Goal: Task Accomplishment & Management: Manage account settings

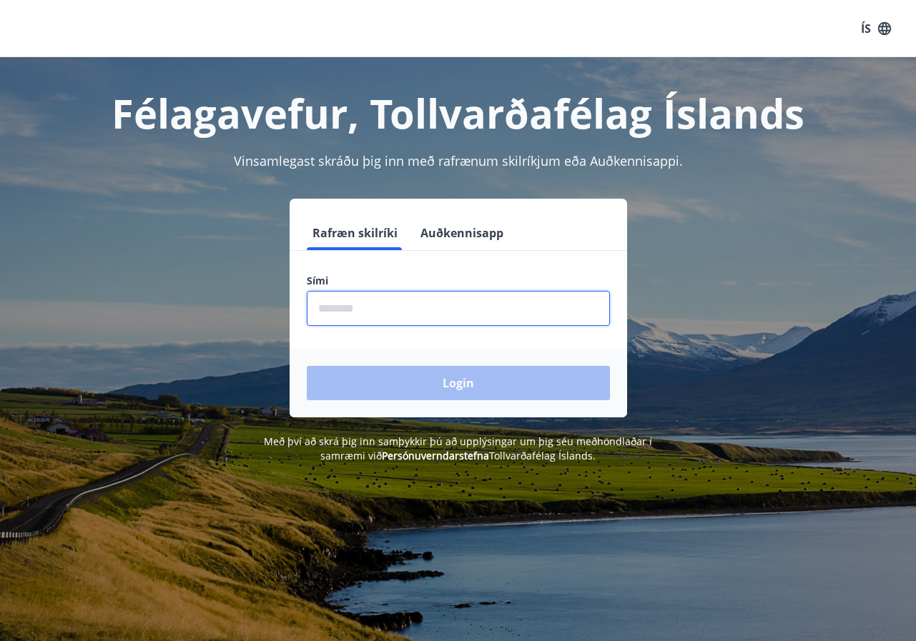
click at [375, 307] on input "phone" at bounding box center [458, 308] width 303 height 35
type input "********"
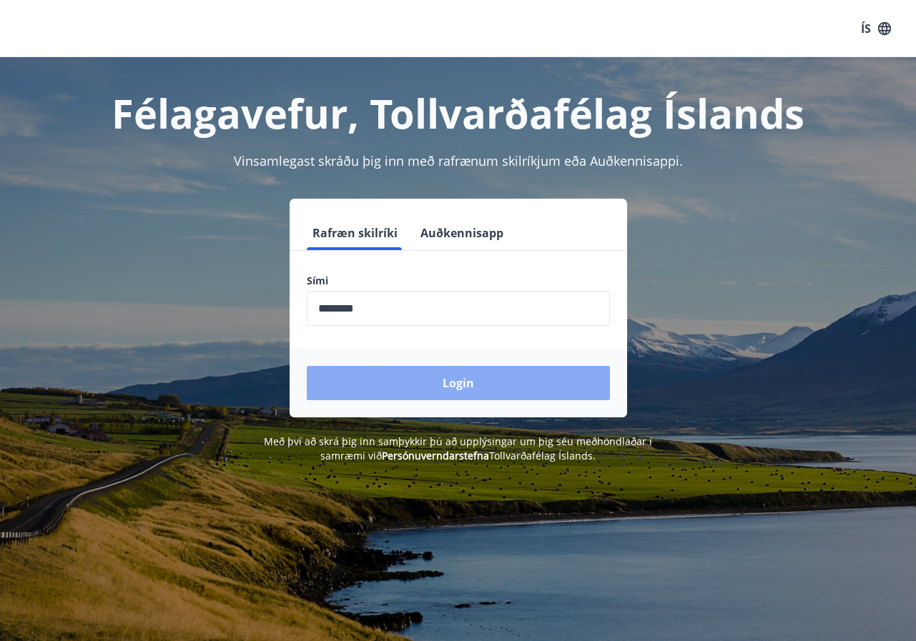
click at [454, 383] on button "Login" at bounding box center [458, 383] width 303 height 34
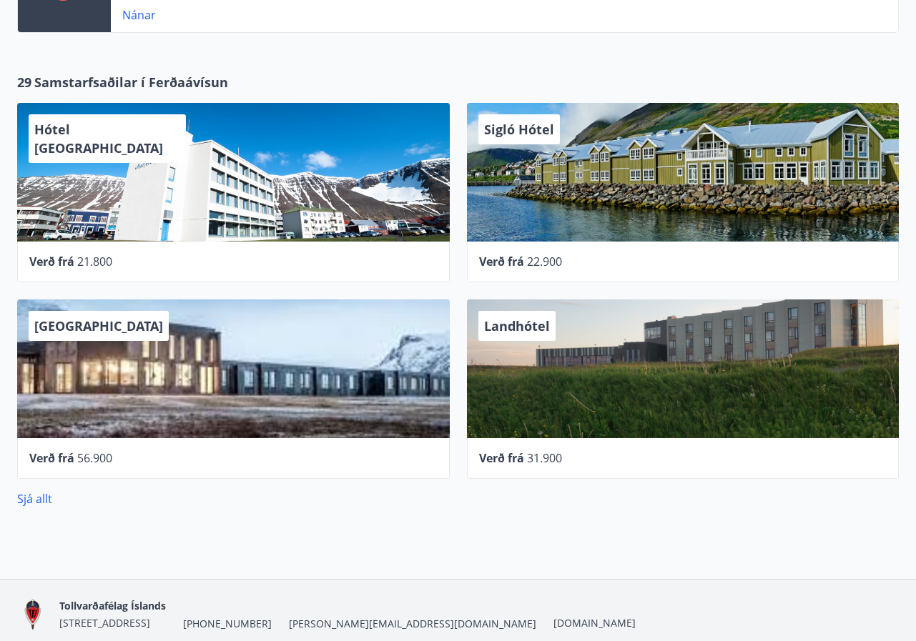
scroll to position [400, 0]
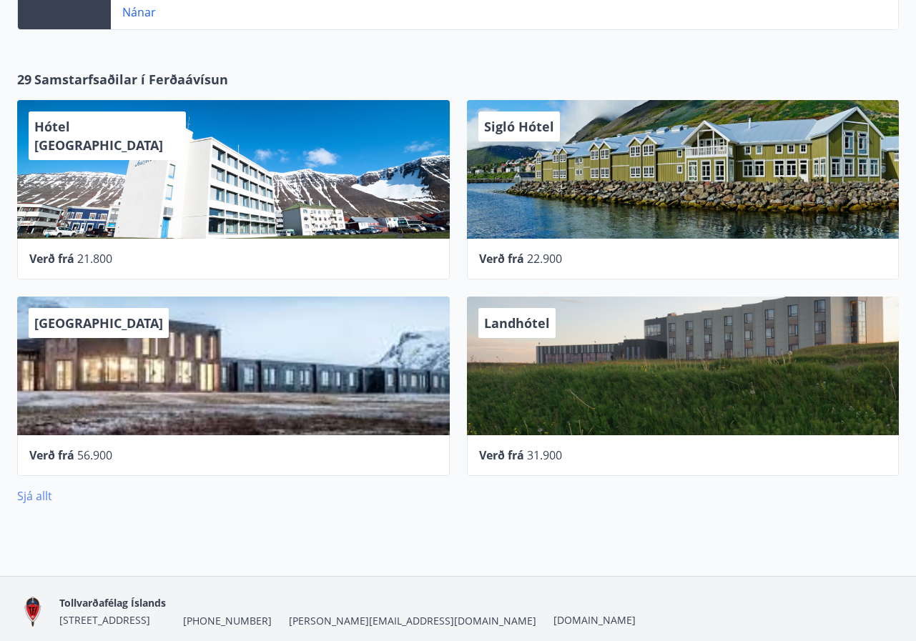
click at [44, 500] on link "Sjá allt" at bounding box center [34, 496] width 35 height 16
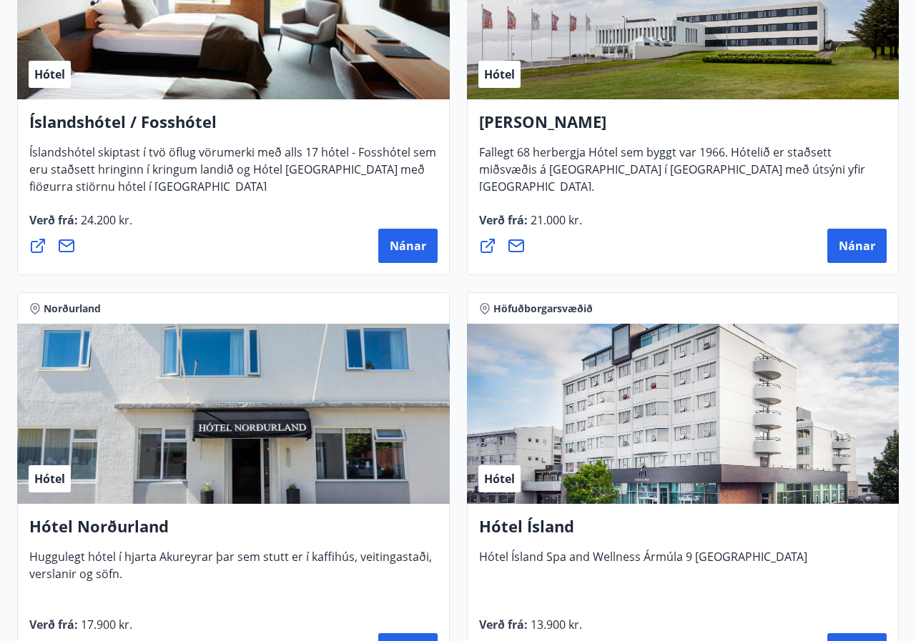
scroll to position [2813, 0]
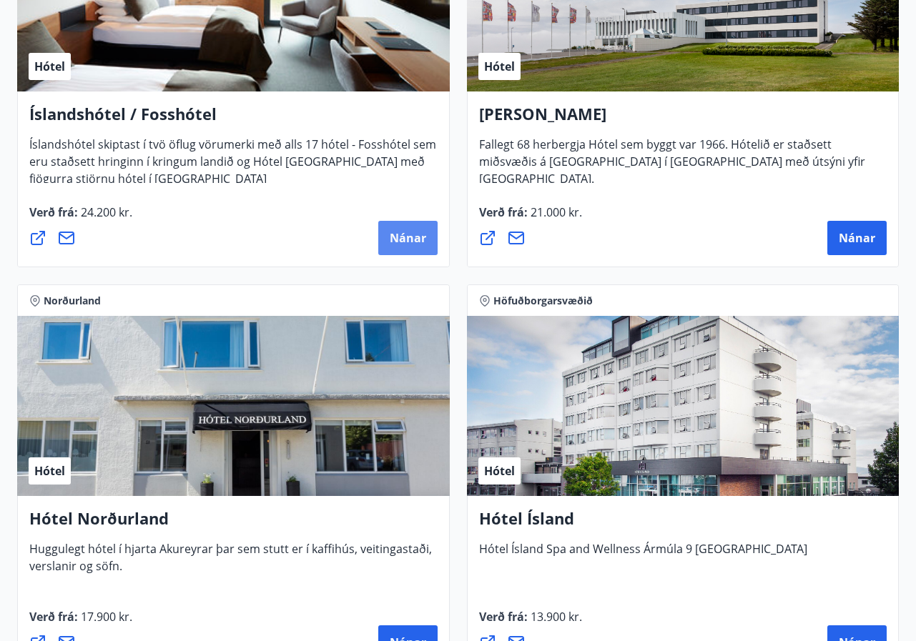
click at [399, 237] on span "Nánar" at bounding box center [408, 238] width 36 height 16
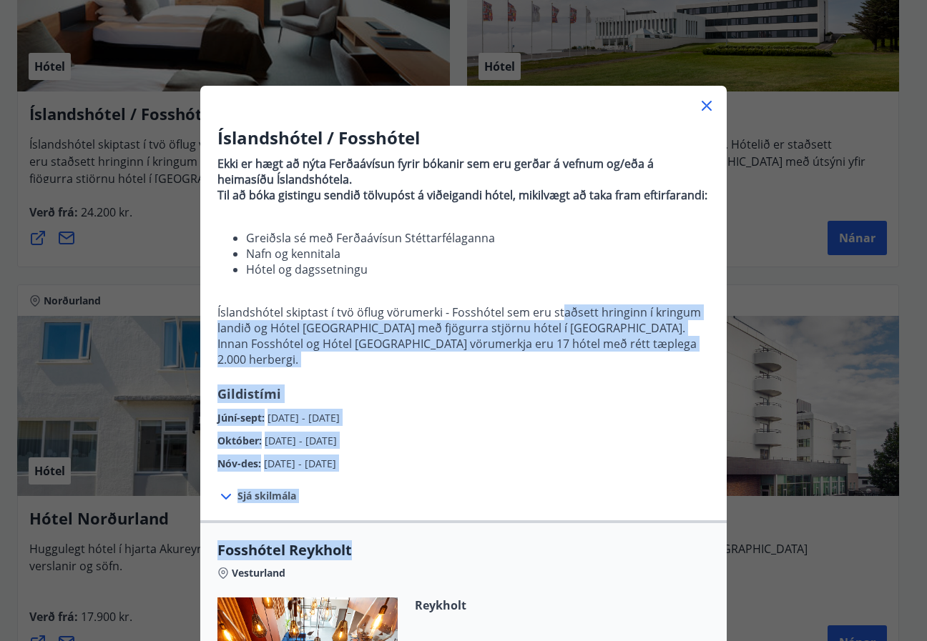
drag, startPoint x: 563, startPoint y: 498, endPoint x: 553, endPoint y: 312, distance: 186.9
drag, startPoint x: 553, startPoint y: 312, endPoint x: 533, endPoint y: 415, distance: 104.9
click at [533, 426] on div "Október : [DATE] - [DATE]" at bounding box center [463, 437] width 492 height 23
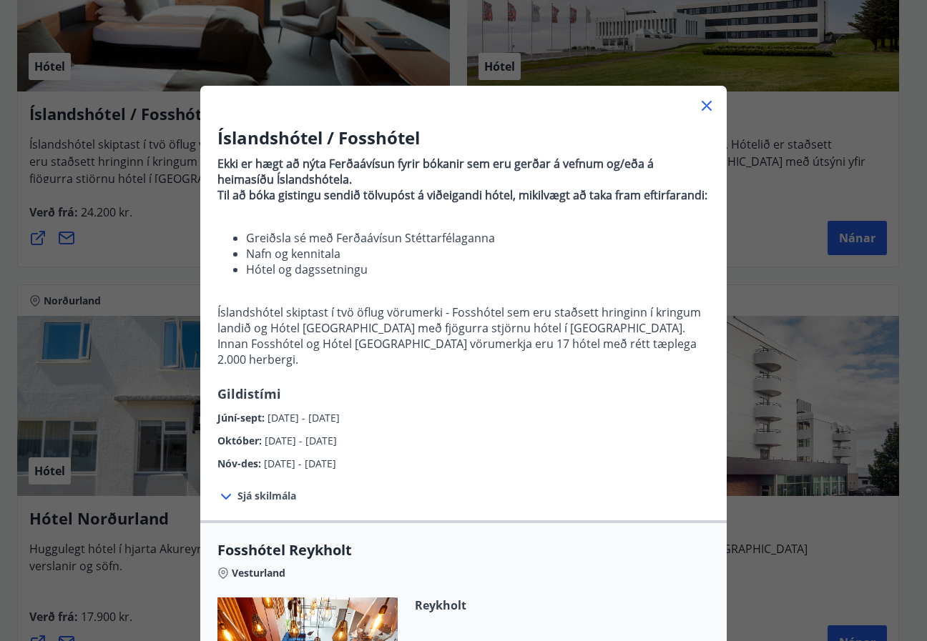
click at [706, 106] on icon at bounding box center [707, 106] width 2 height 2
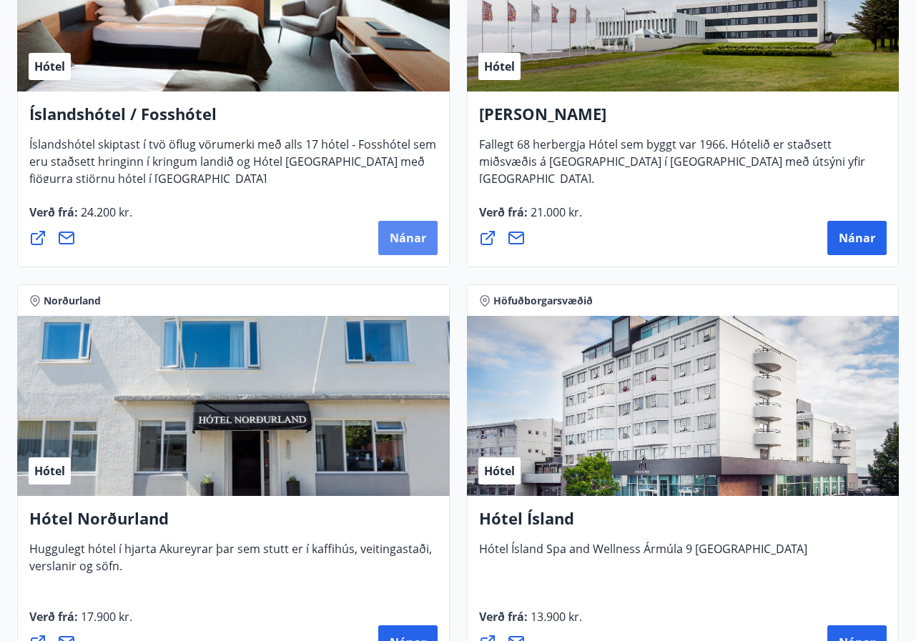
click at [409, 238] on span "Nánar" at bounding box center [408, 238] width 36 height 16
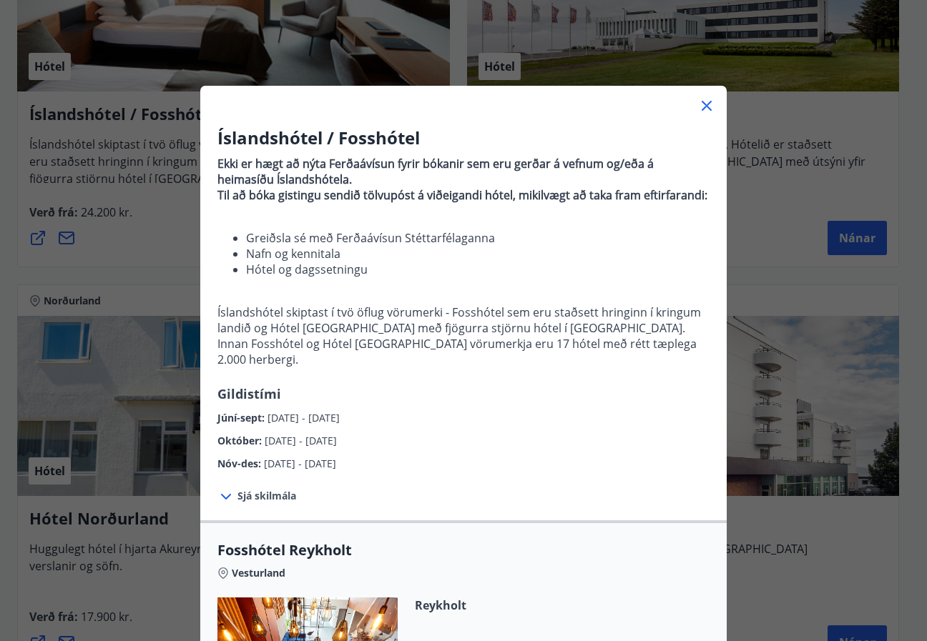
click at [702, 101] on icon at bounding box center [706, 105] width 17 height 17
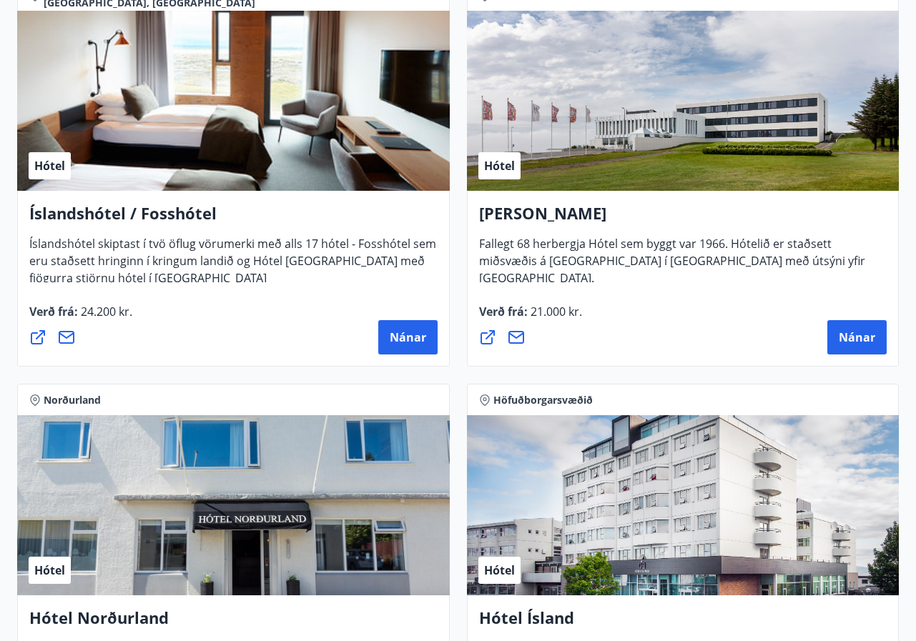
scroll to position [2706, 0]
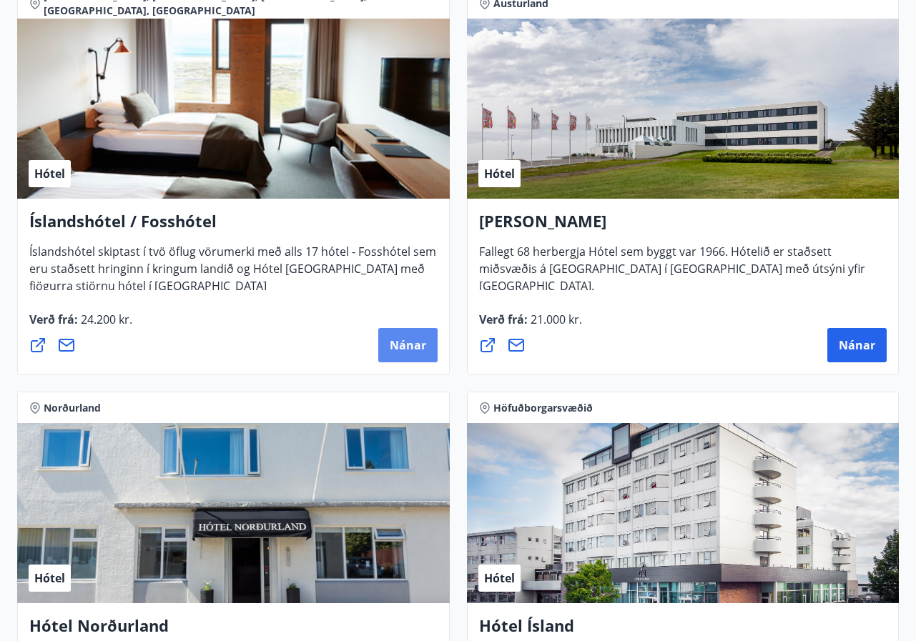
click at [400, 344] on span "Nánar" at bounding box center [408, 346] width 36 height 16
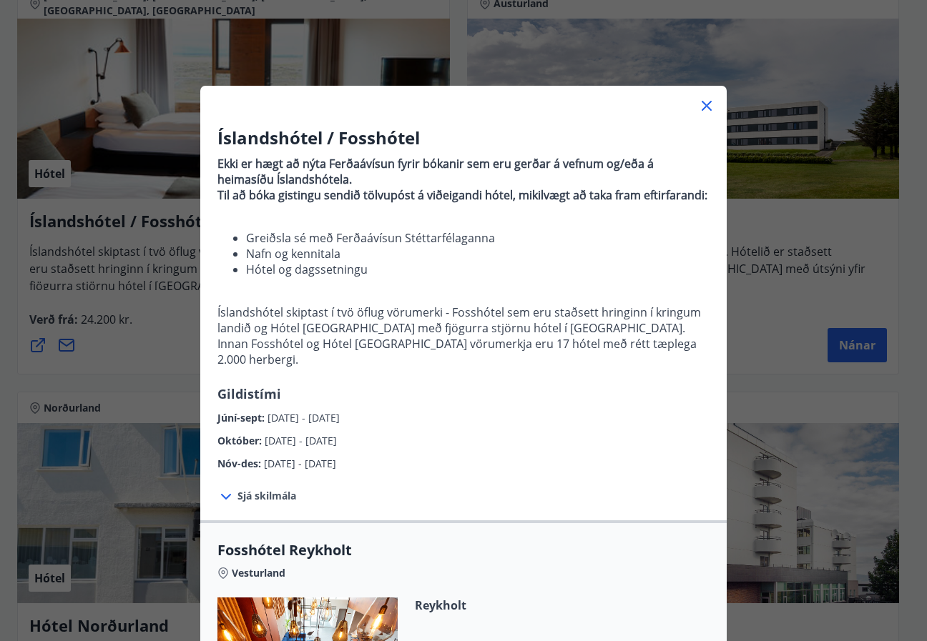
click at [701, 104] on icon at bounding box center [706, 106] width 10 height 10
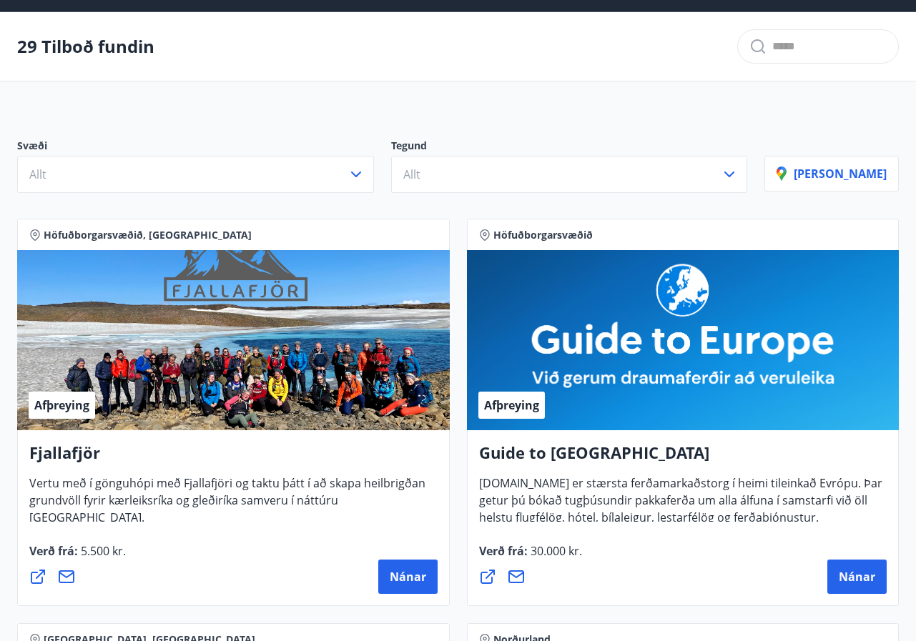
scroll to position [0, 0]
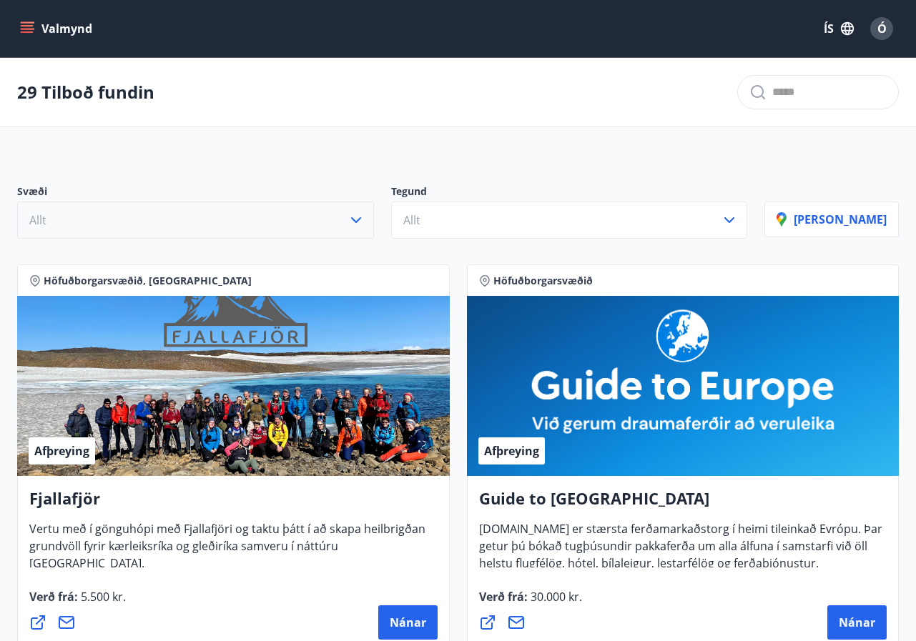
click at [365, 222] on icon "button" at bounding box center [356, 220] width 17 height 17
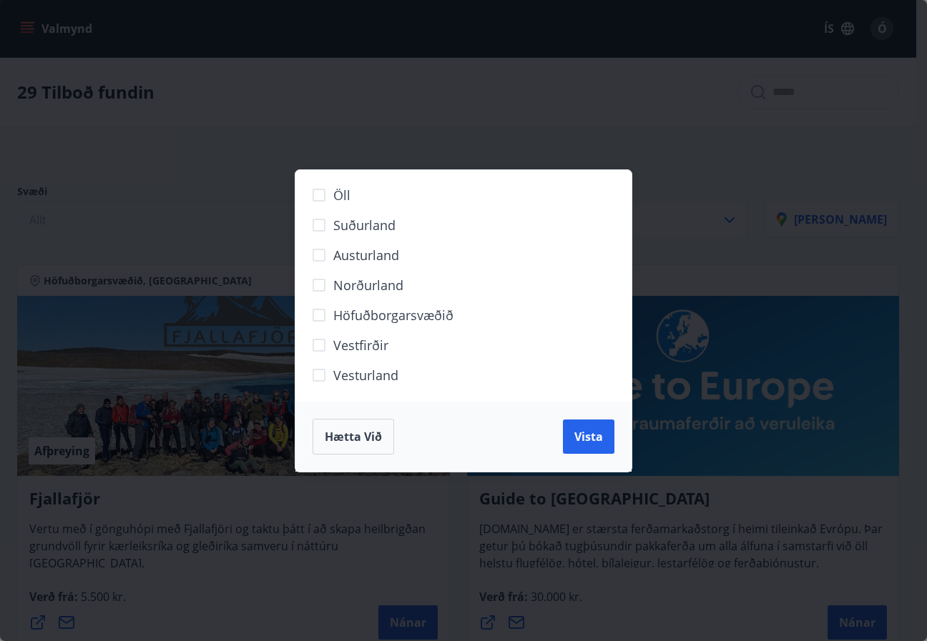
click at [375, 315] on span "Höfuðborgarsvæðið" at bounding box center [393, 315] width 120 height 19
click at [585, 444] on span "Vista" at bounding box center [588, 437] width 29 height 16
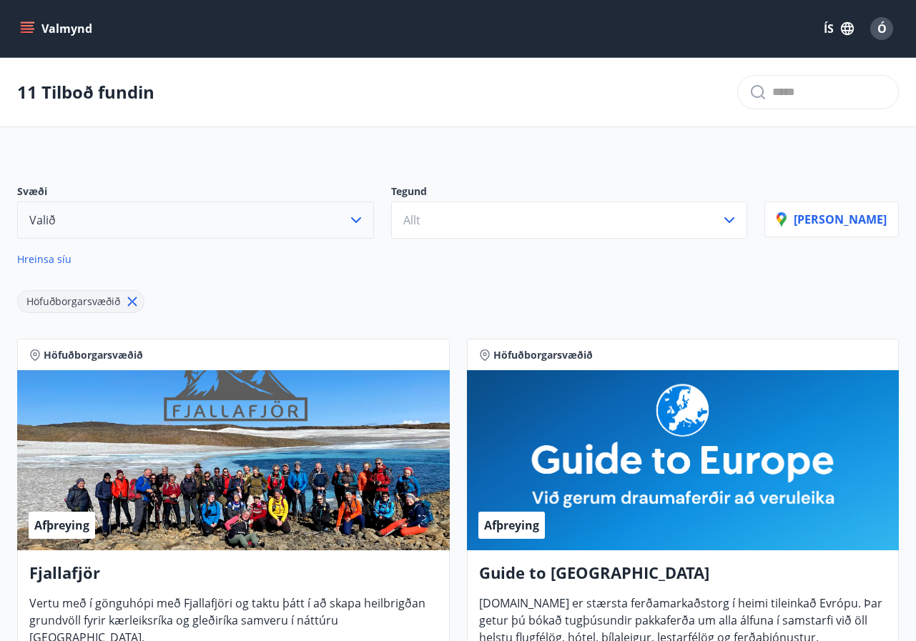
click at [28, 28] on icon "menu" at bounding box center [27, 28] width 14 height 14
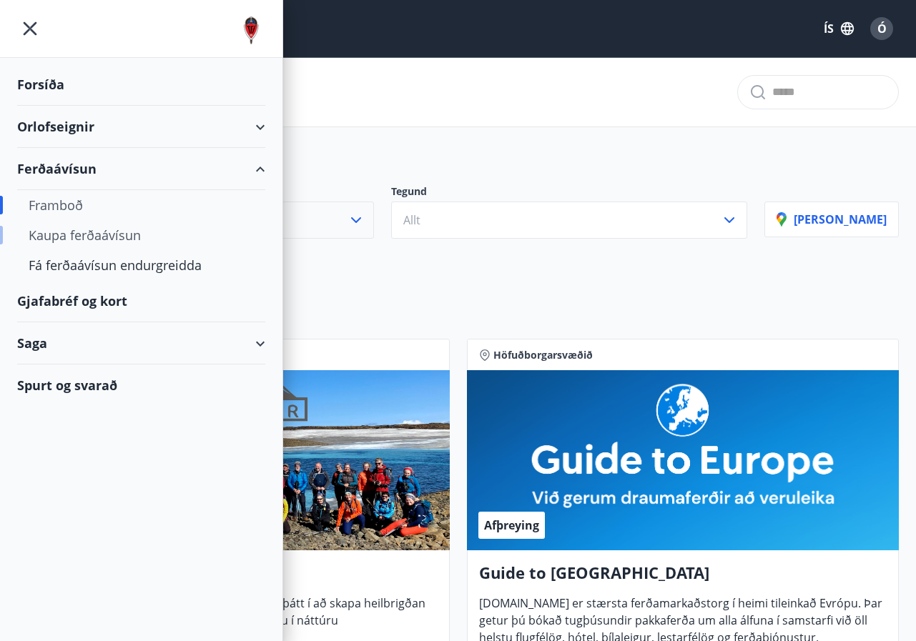
click at [132, 238] on div "Kaupa ferðaávísun" at bounding box center [141, 235] width 225 height 30
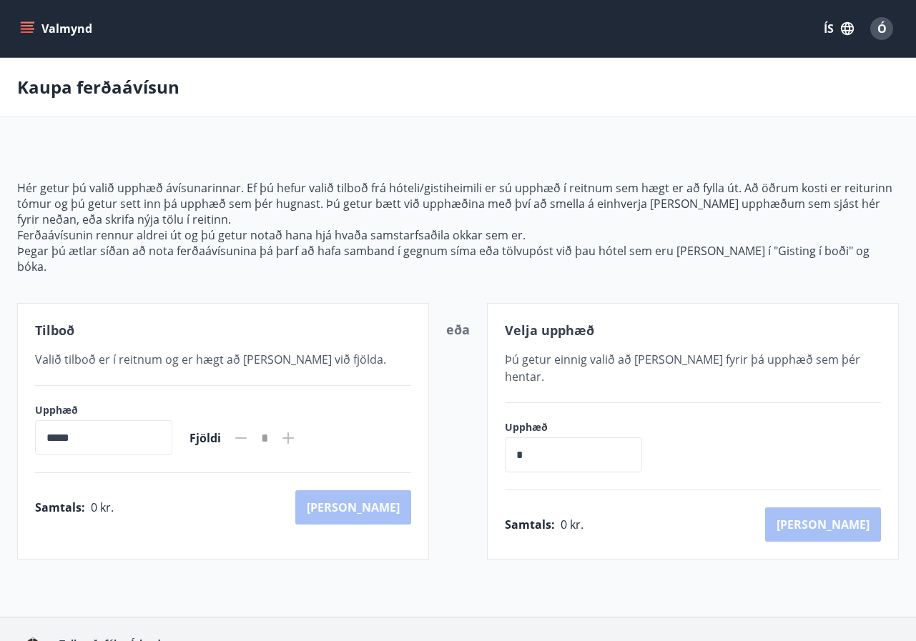
click at [26, 24] on icon "menu" at bounding box center [27, 28] width 14 height 14
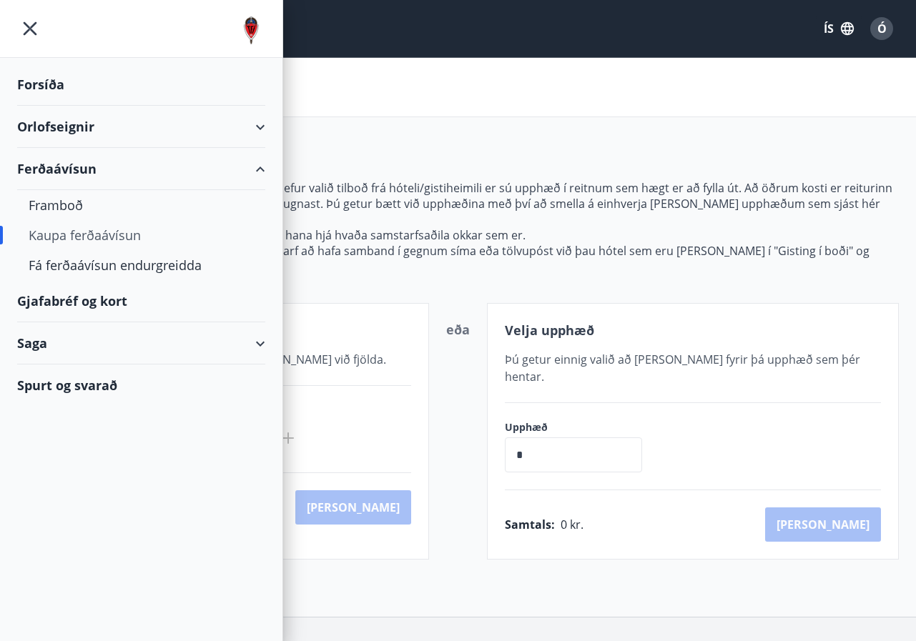
click at [105, 304] on div "Gjafabréf og kort" at bounding box center [141, 301] width 248 height 42
click at [48, 87] on div "Forsíða" at bounding box center [141, 85] width 248 height 42
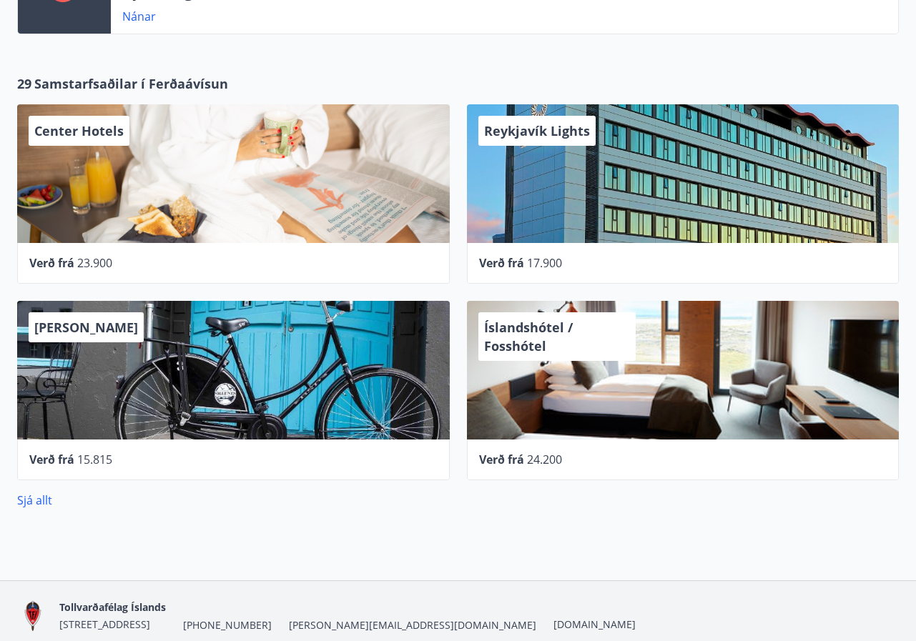
scroll to position [397, 0]
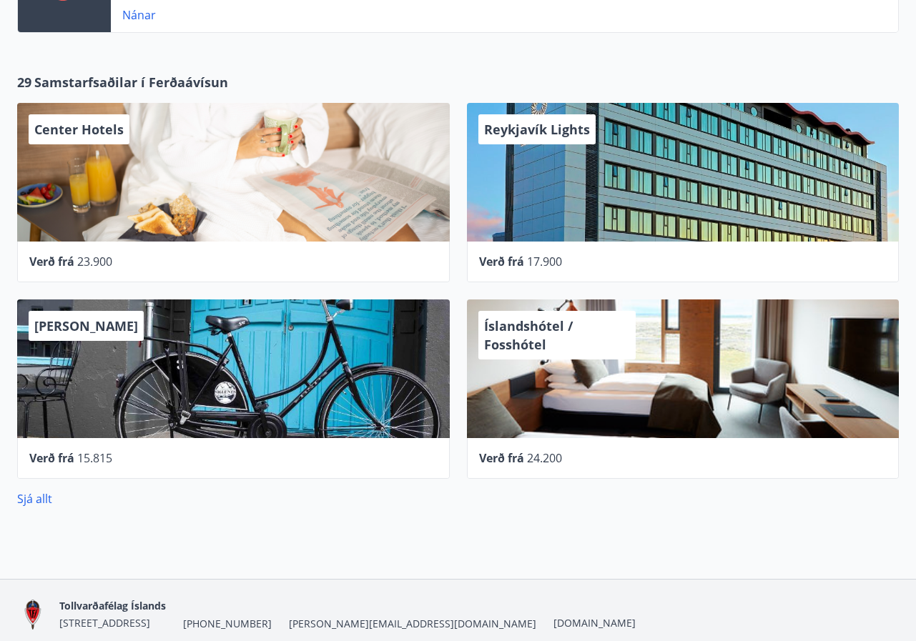
click at [531, 331] on span "Íslandshótel / Fosshótel" at bounding box center [528, 335] width 89 height 36
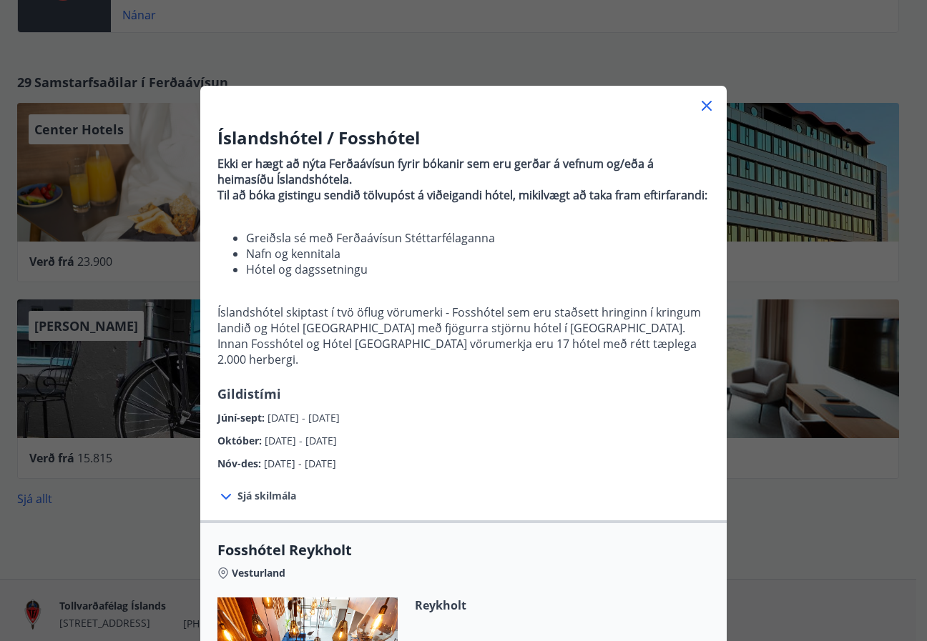
click at [705, 109] on icon at bounding box center [706, 106] width 10 height 10
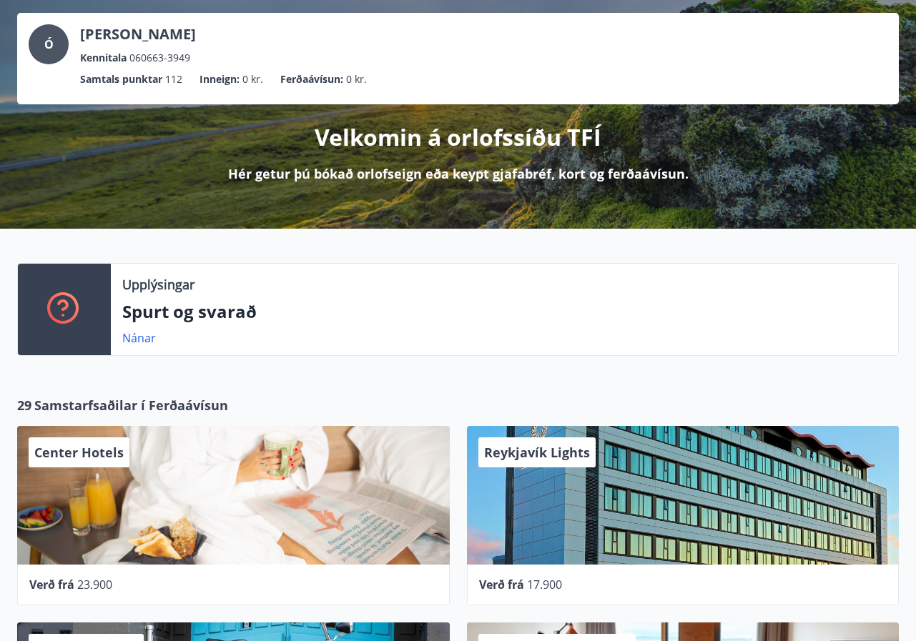
scroll to position [0, 0]
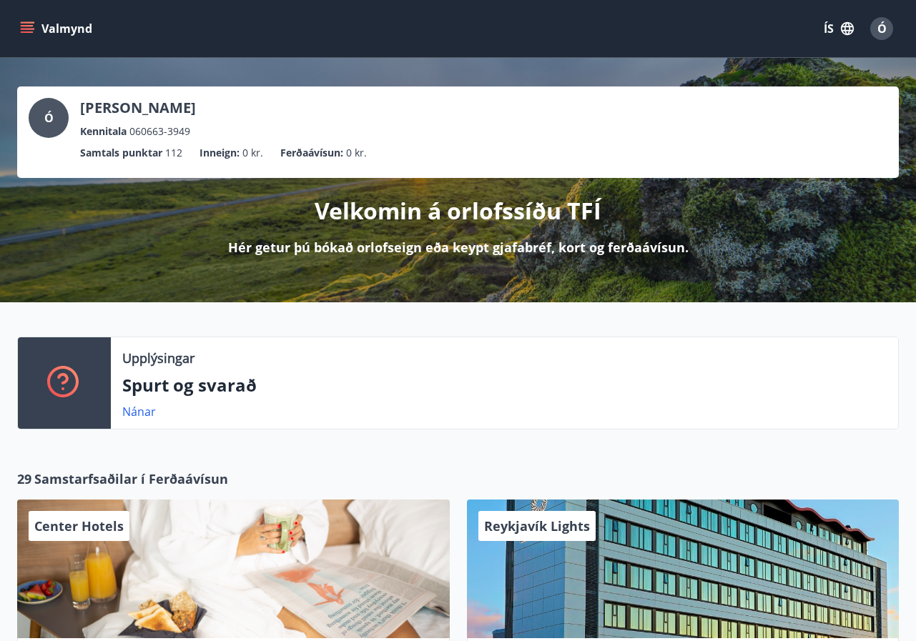
click at [29, 24] on icon "menu" at bounding box center [27, 28] width 14 height 14
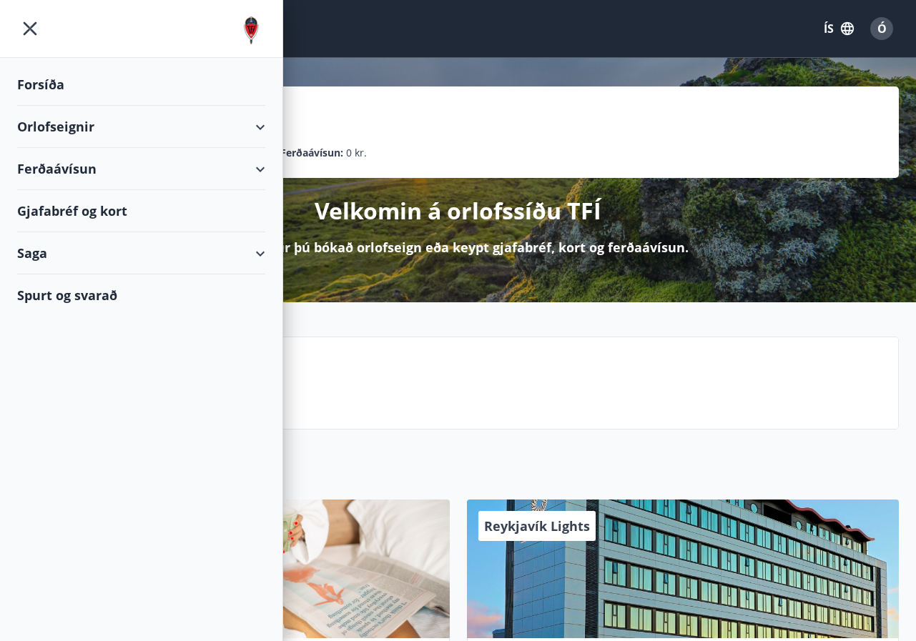
click at [257, 127] on div "Orlofseignir" at bounding box center [141, 127] width 248 height 42
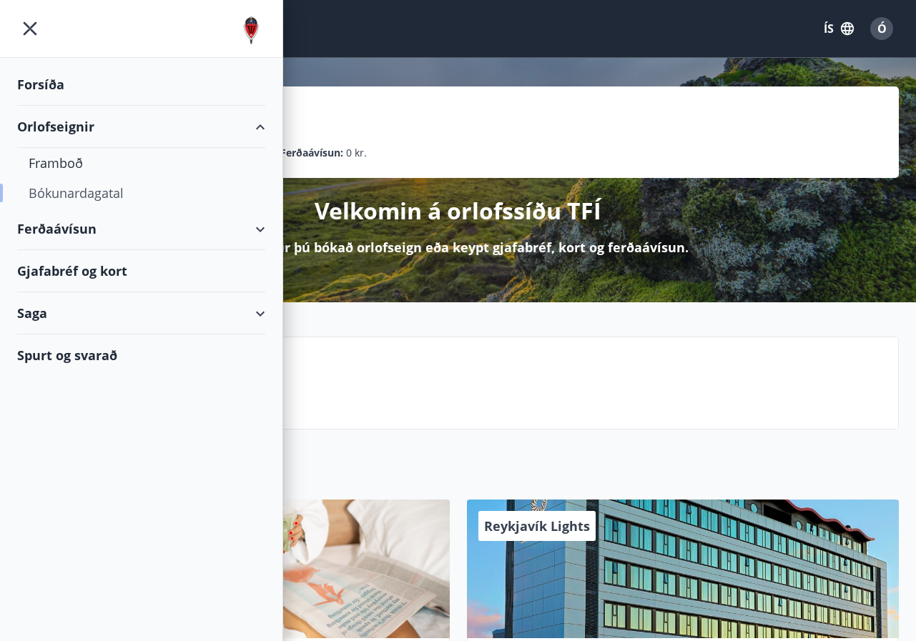
click at [109, 194] on div "Bókunardagatal" at bounding box center [141, 193] width 225 height 30
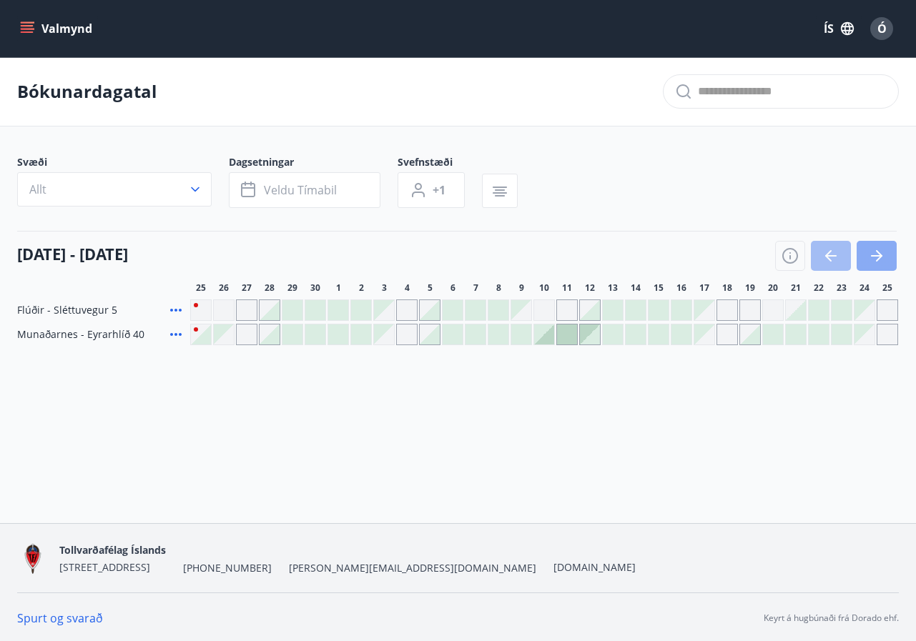
click at [882, 255] on icon "button" at bounding box center [879, 255] width 6 height 11
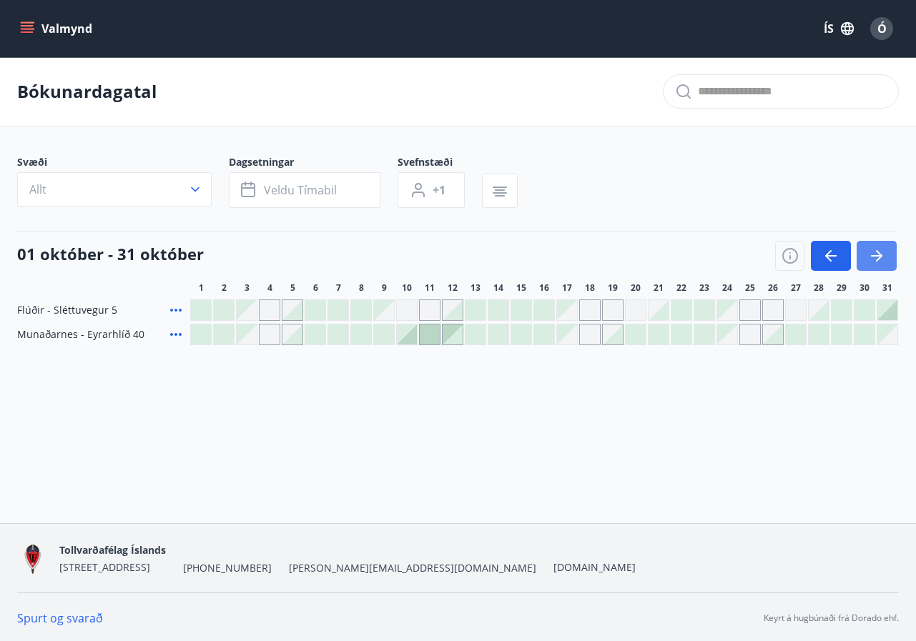
click at [882, 255] on icon "button" at bounding box center [879, 255] width 6 height 11
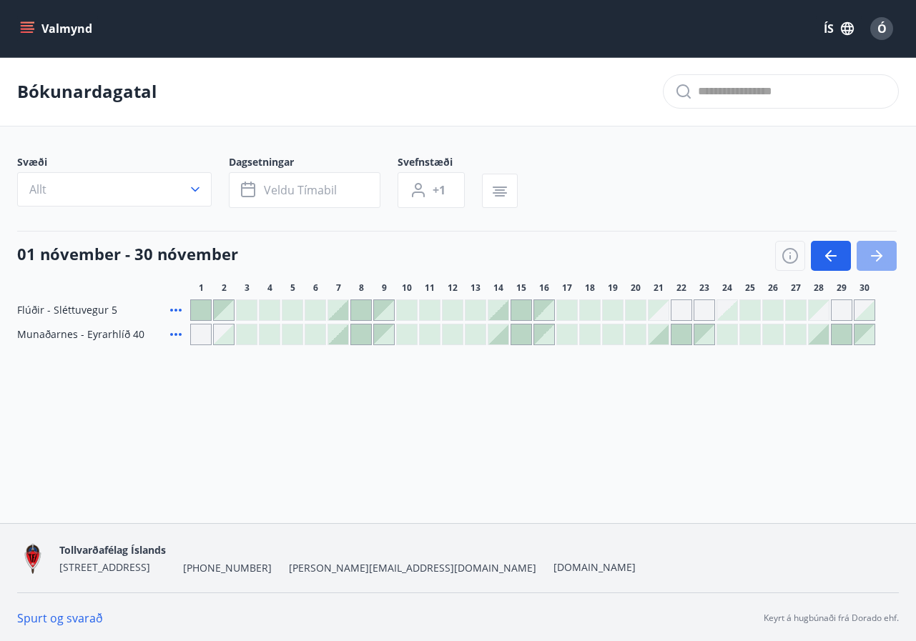
click at [882, 255] on icon "button" at bounding box center [879, 255] width 6 height 11
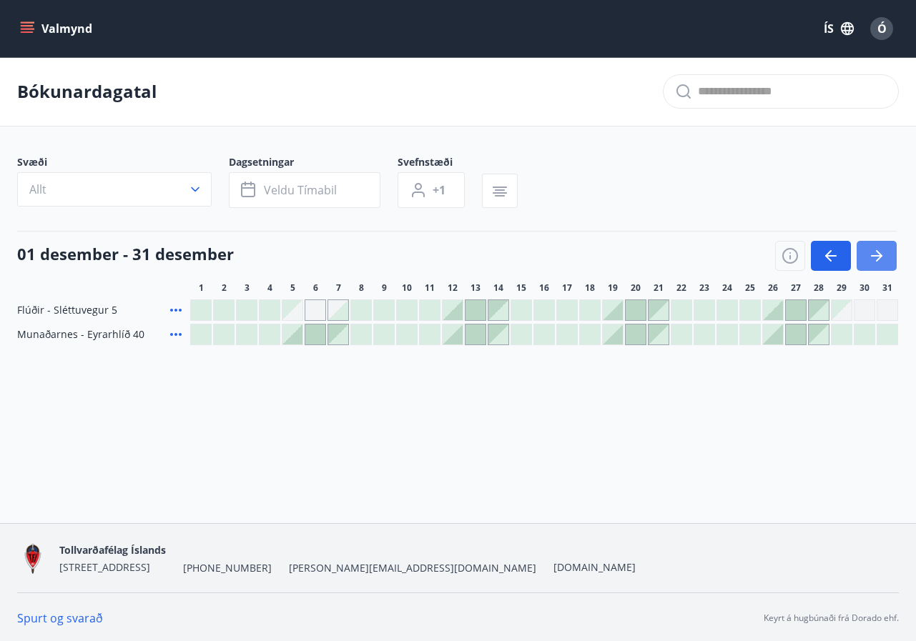
click at [882, 255] on icon "button" at bounding box center [879, 255] width 6 height 11
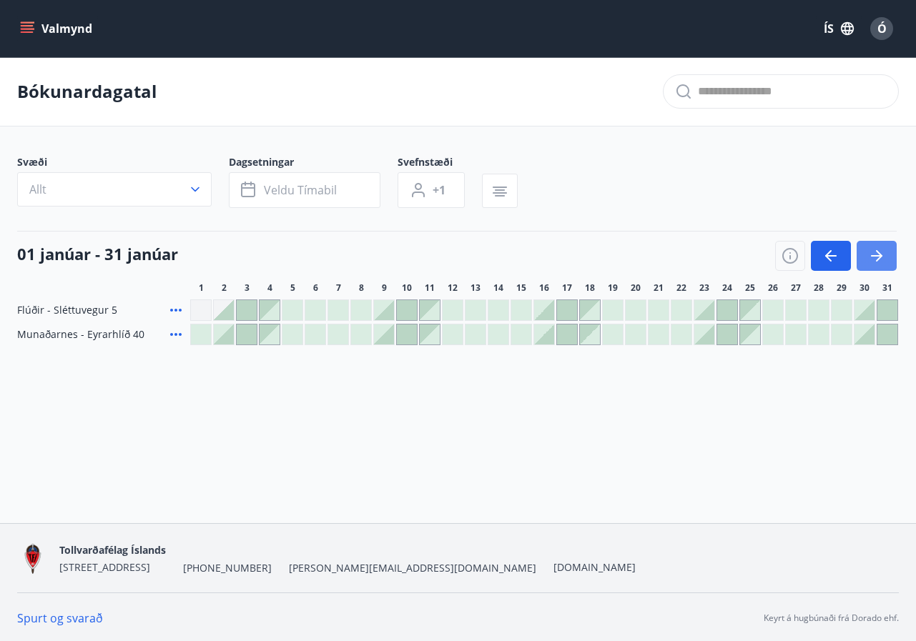
click at [882, 255] on icon "button" at bounding box center [879, 255] width 6 height 11
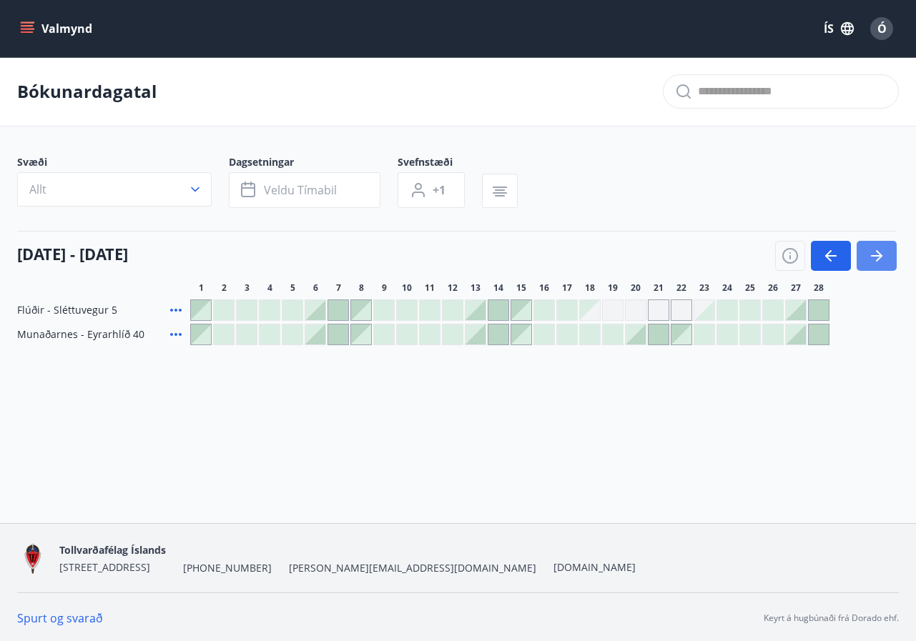
click at [882, 255] on icon "button" at bounding box center [879, 255] width 6 height 11
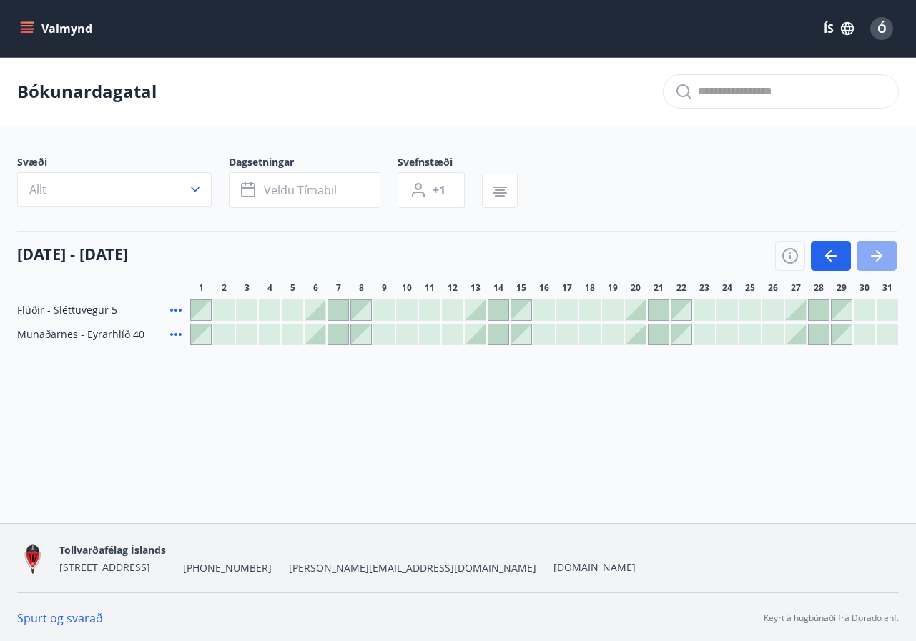
click at [882, 255] on icon "button" at bounding box center [879, 255] width 6 height 11
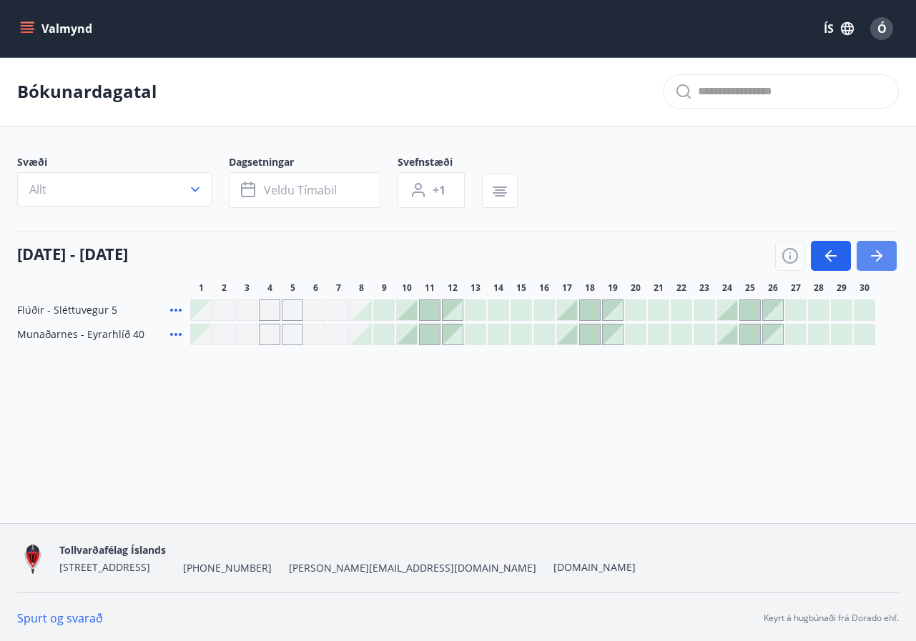
click at [882, 255] on icon "button" at bounding box center [879, 255] width 6 height 11
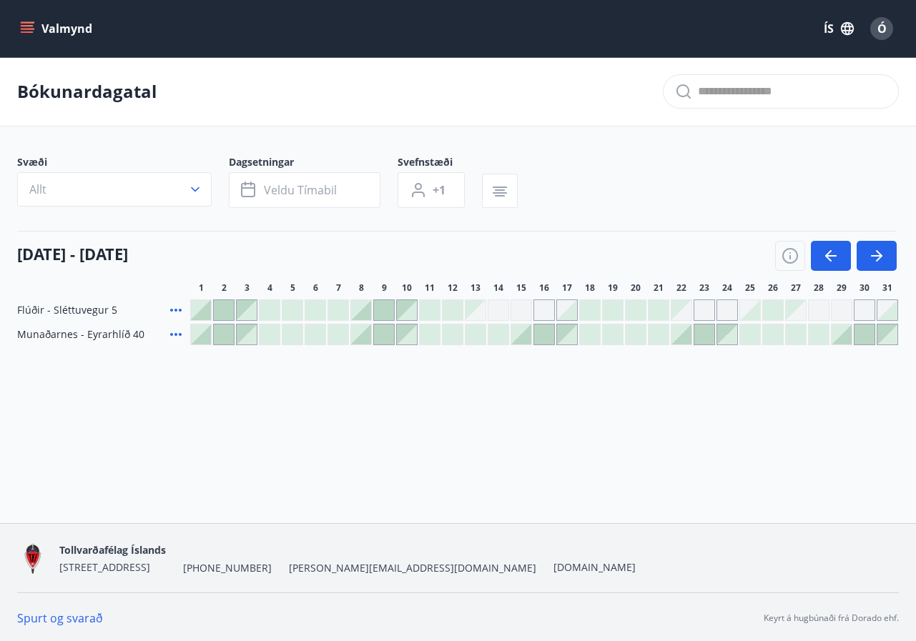
click at [703, 339] on div at bounding box center [704, 335] width 20 height 20
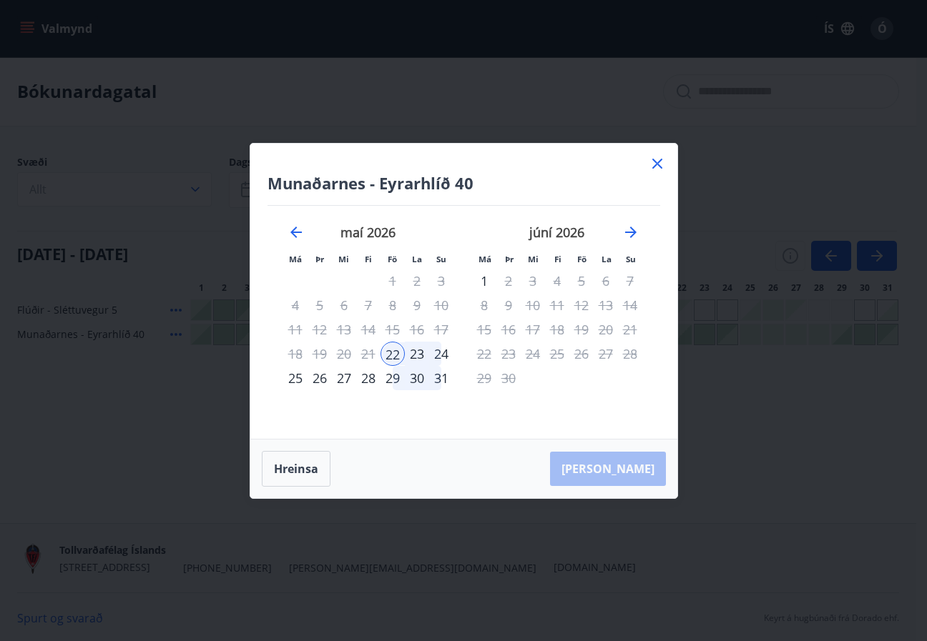
click at [657, 167] on icon at bounding box center [657, 163] width 17 height 17
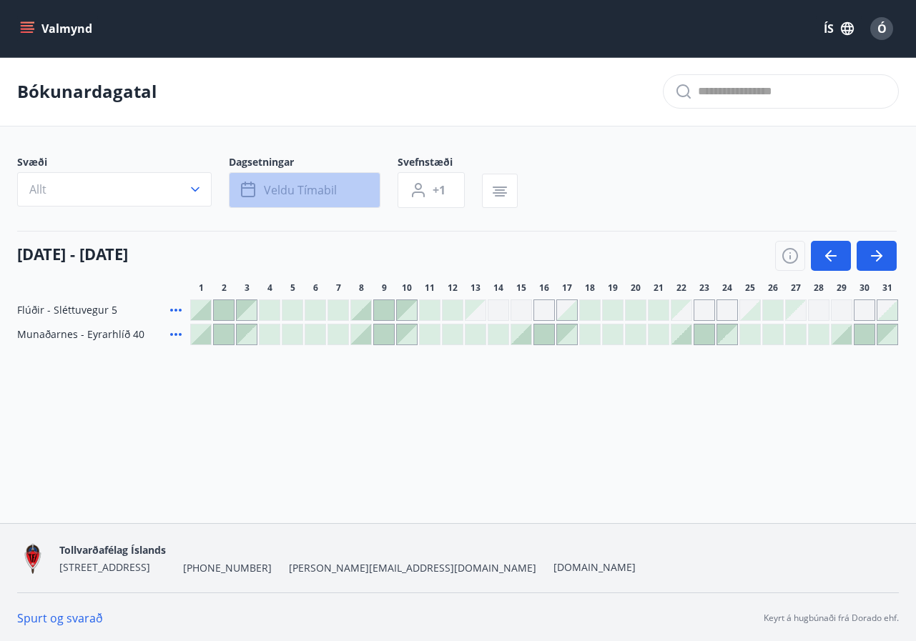
click at [281, 184] on span "Veldu tímabil" at bounding box center [300, 190] width 73 height 16
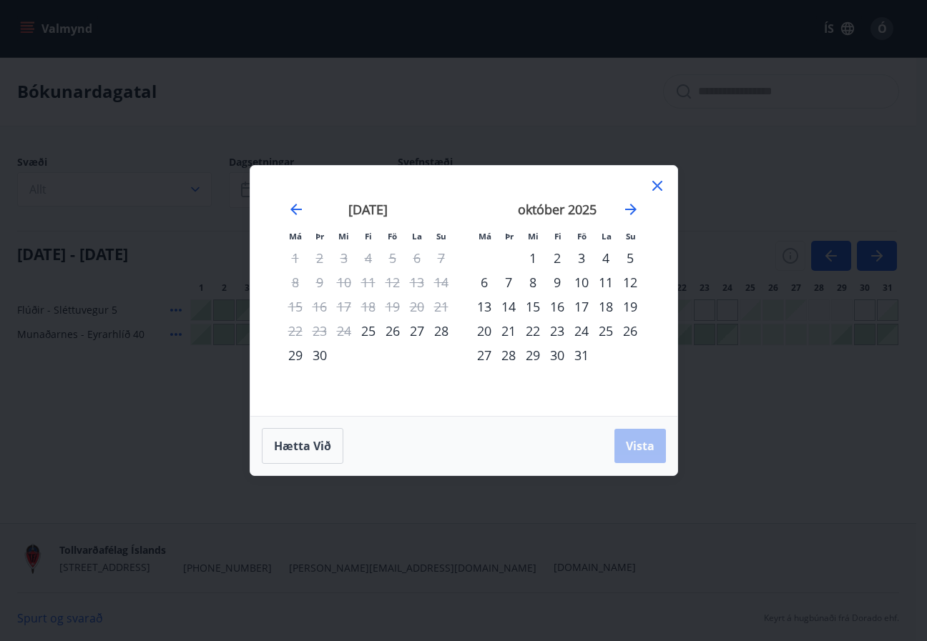
click at [534, 259] on div "1" at bounding box center [533, 258] width 24 height 24
click at [485, 285] on div "6" at bounding box center [484, 282] width 24 height 24
click at [636, 447] on span "Vista" at bounding box center [640, 446] width 29 height 16
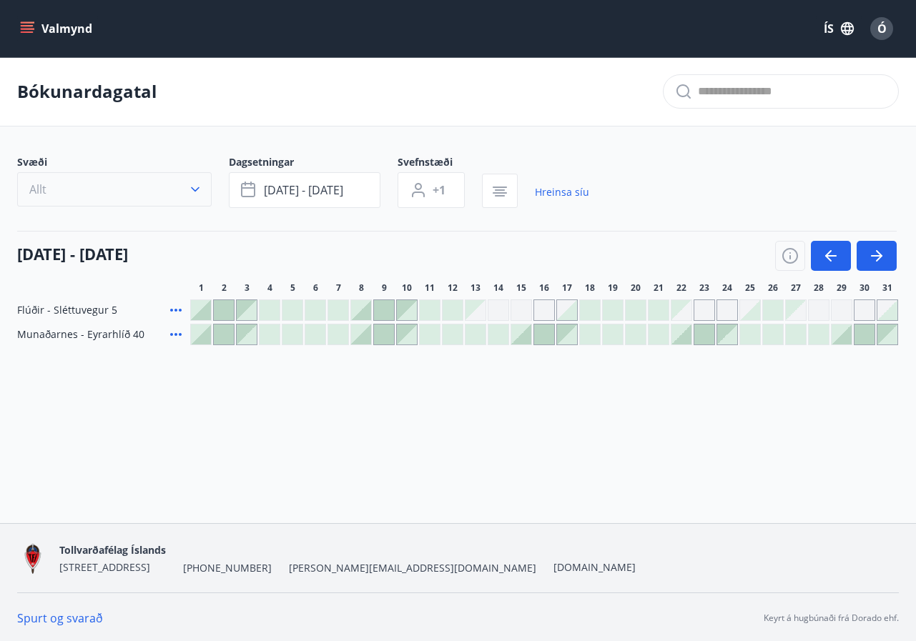
click at [200, 189] on icon "button" at bounding box center [195, 189] width 14 height 14
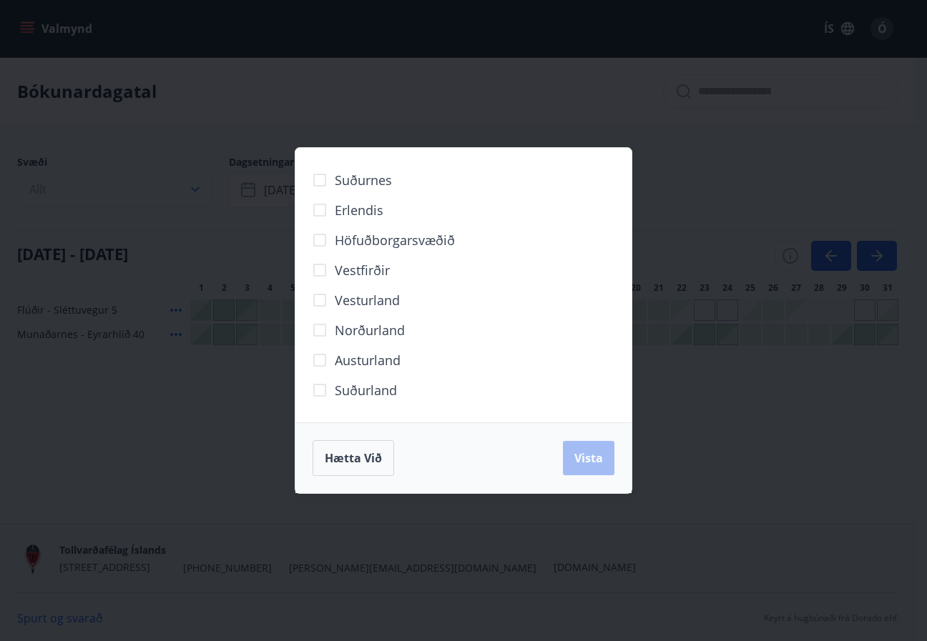
click at [200, 189] on div "Suðurnes Erlendis Höfuðborgarsvæðið [GEOGRAPHIC_DATA] [GEOGRAPHIC_DATA] [GEOGRA…" at bounding box center [463, 320] width 927 height 641
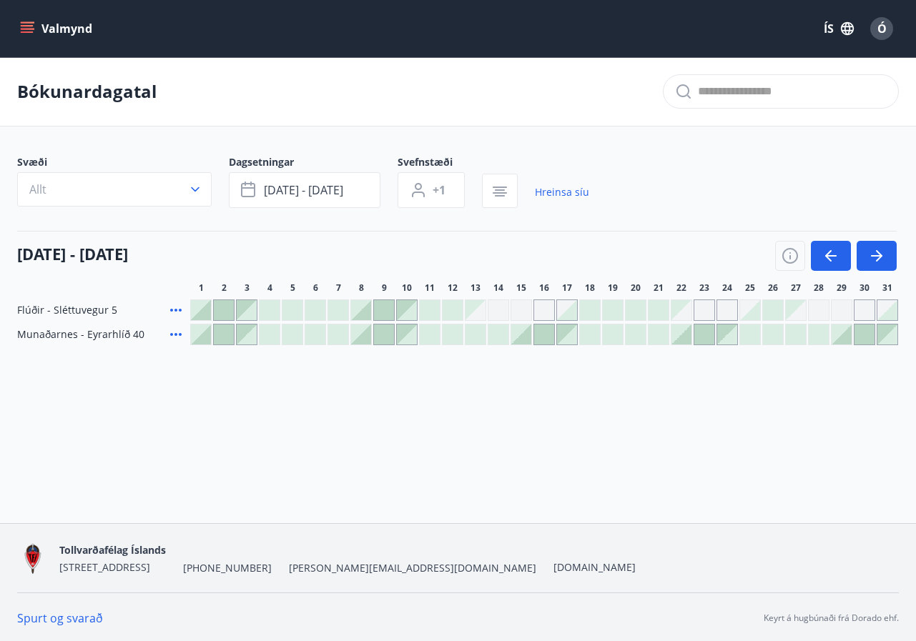
click at [175, 313] on icon at bounding box center [175, 310] width 17 height 17
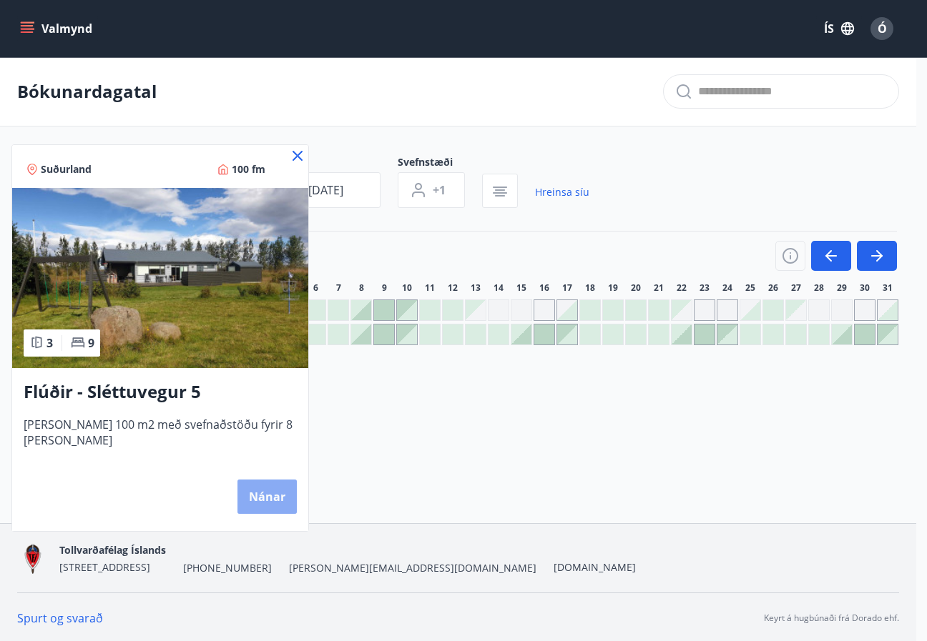
click at [273, 498] on button "Nánar" at bounding box center [266, 497] width 59 height 34
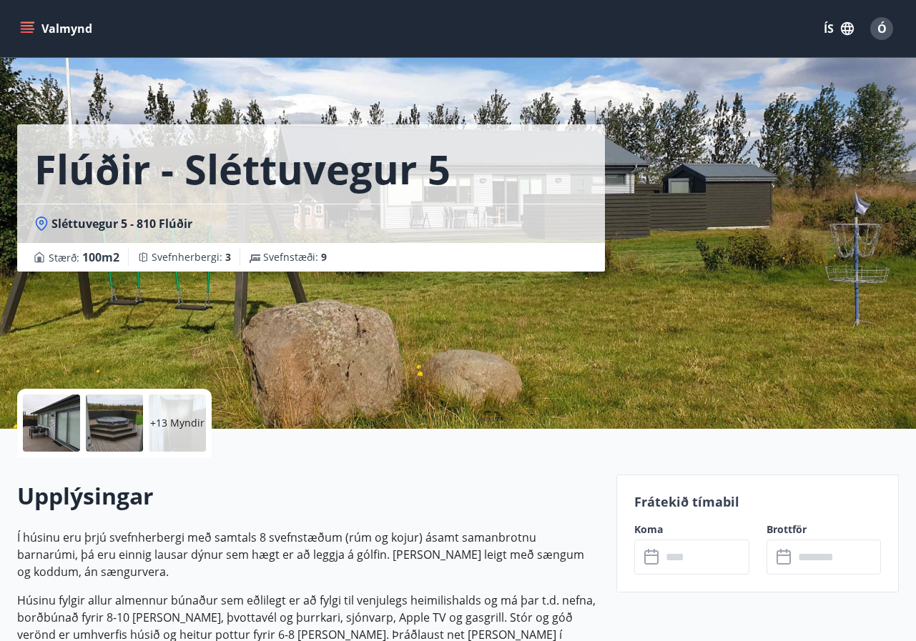
click at [28, 27] on icon "menu" at bounding box center [27, 28] width 14 height 14
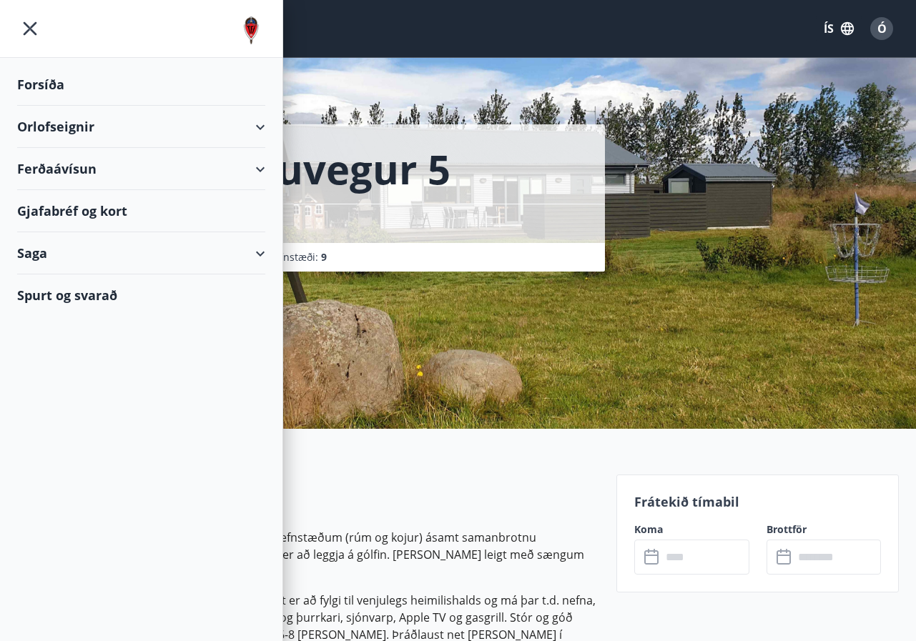
click at [77, 126] on div "Orlofseignir" at bounding box center [141, 127] width 248 height 42
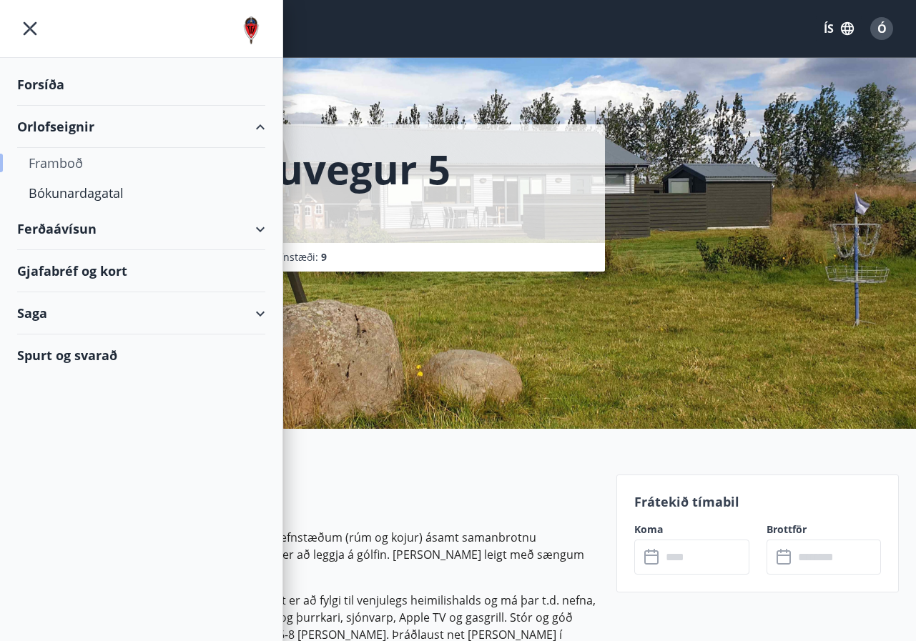
click at [77, 166] on div "Framboð" at bounding box center [141, 163] width 225 height 30
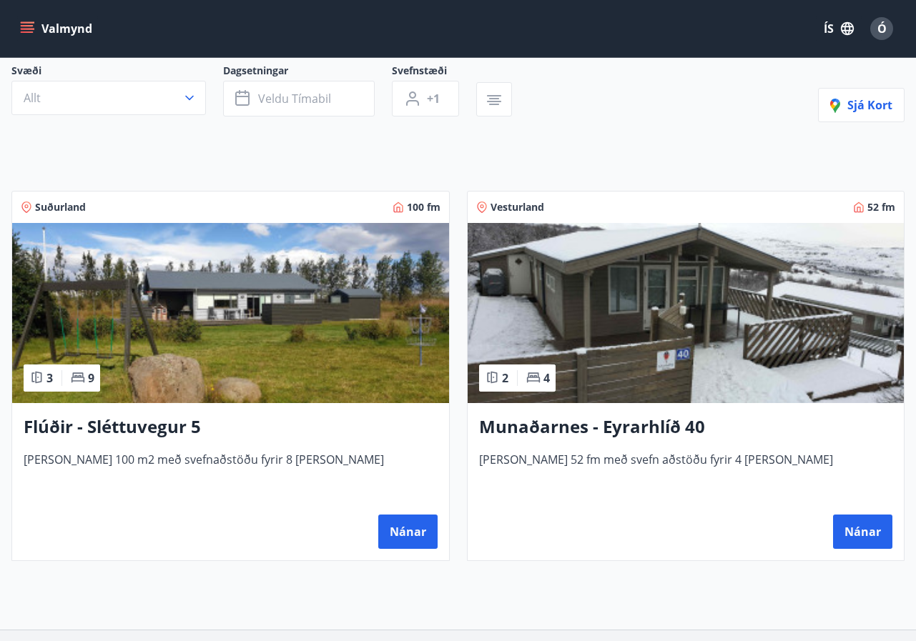
scroll to position [129, 0]
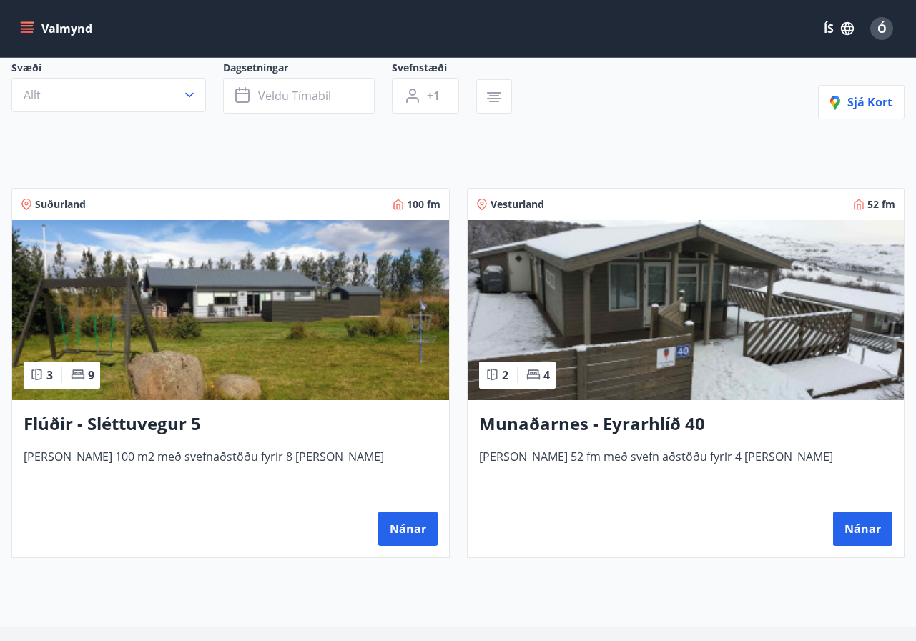
click at [27, 24] on icon "menu" at bounding box center [27, 28] width 14 height 14
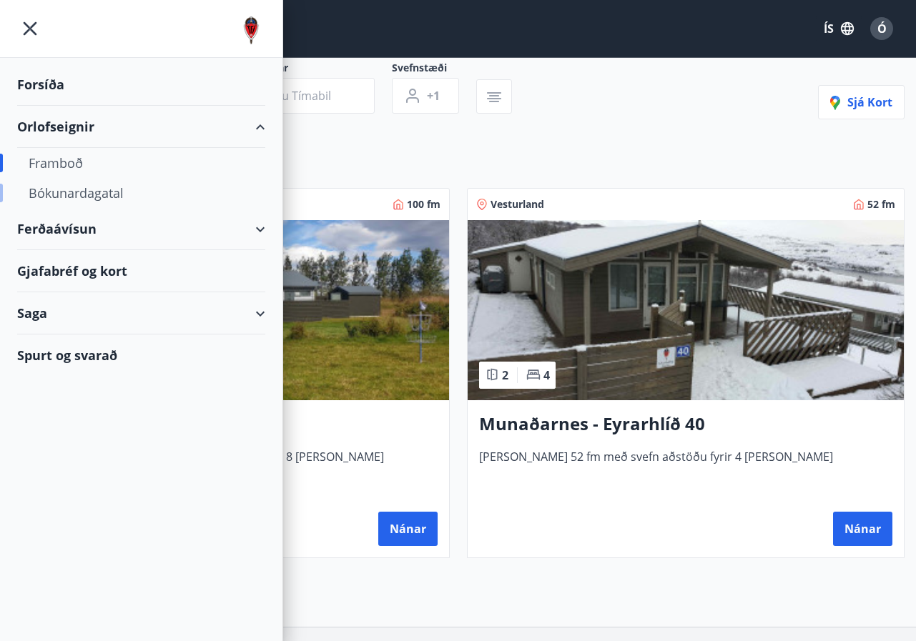
click at [107, 197] on div "Bókunardagatal" at bounding box center [141, 193] width 225 height 30
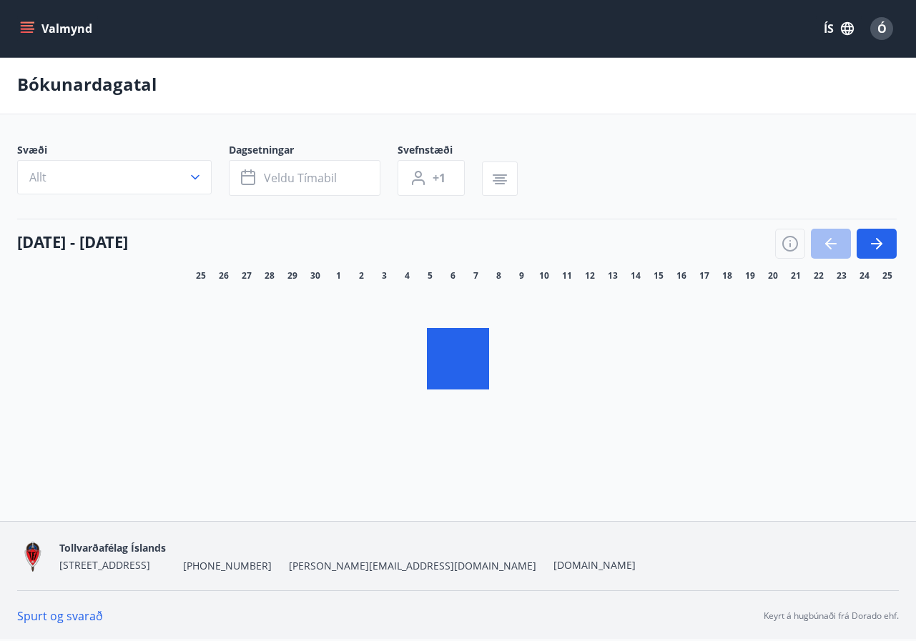
scroll to position [2, 0]
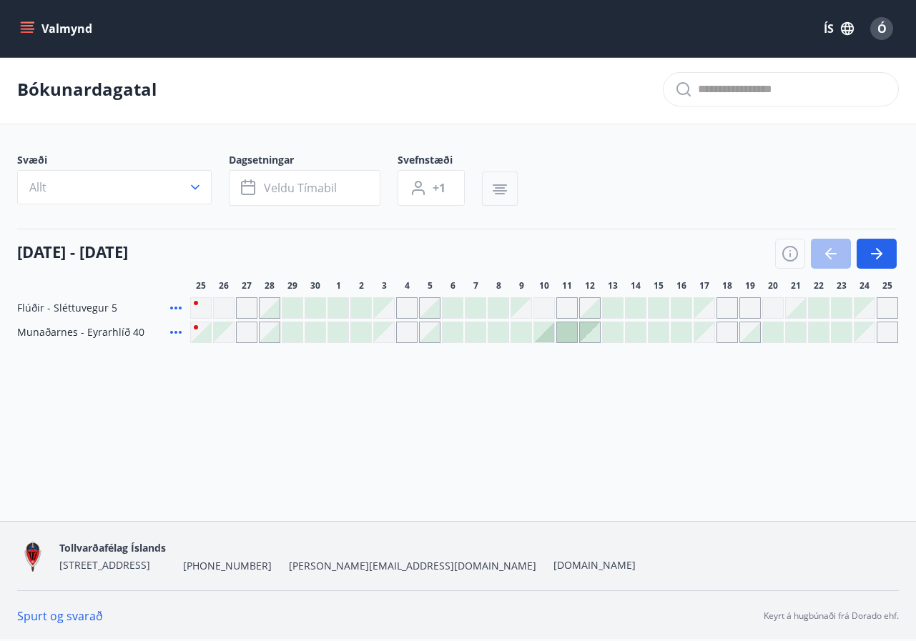
click at [498, 185] on icon "button" at bounding box center [500, 184] width 14 height 1
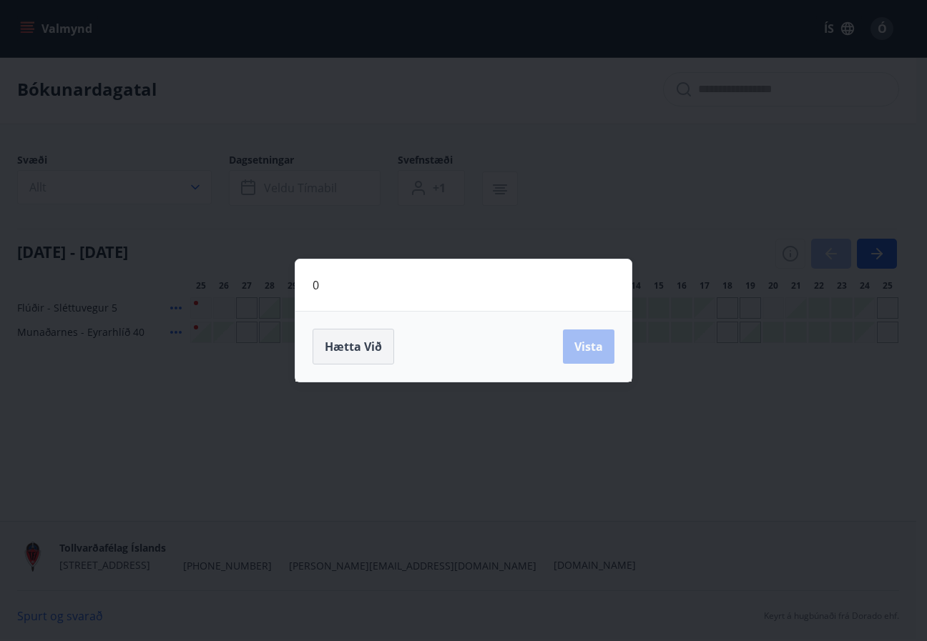
click at [380, 346] on span "Hætta við" at bounding box center [353, 347] width 57 height 16
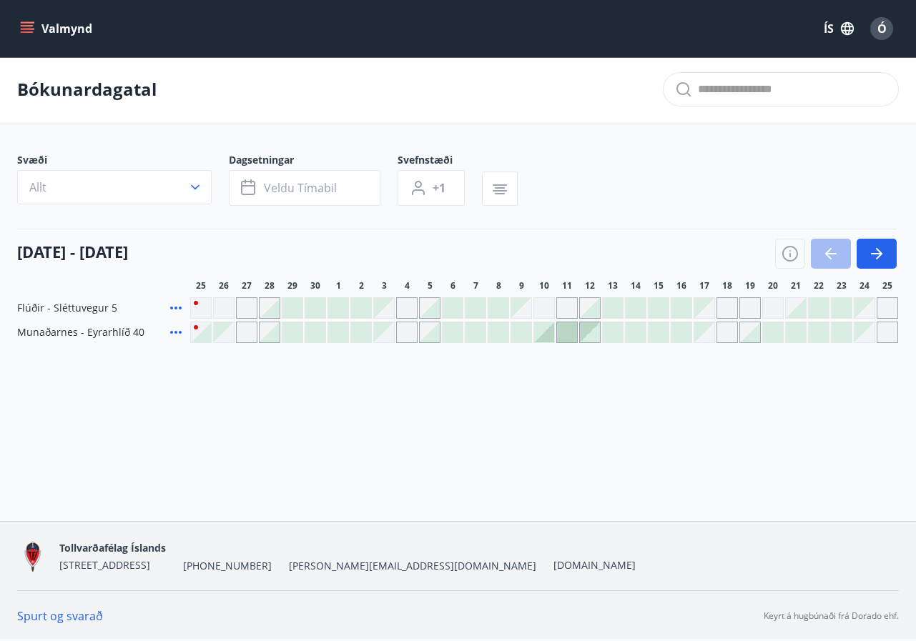
click at [571, 334] on div at bounding box center [567, 332] width 20 height 20
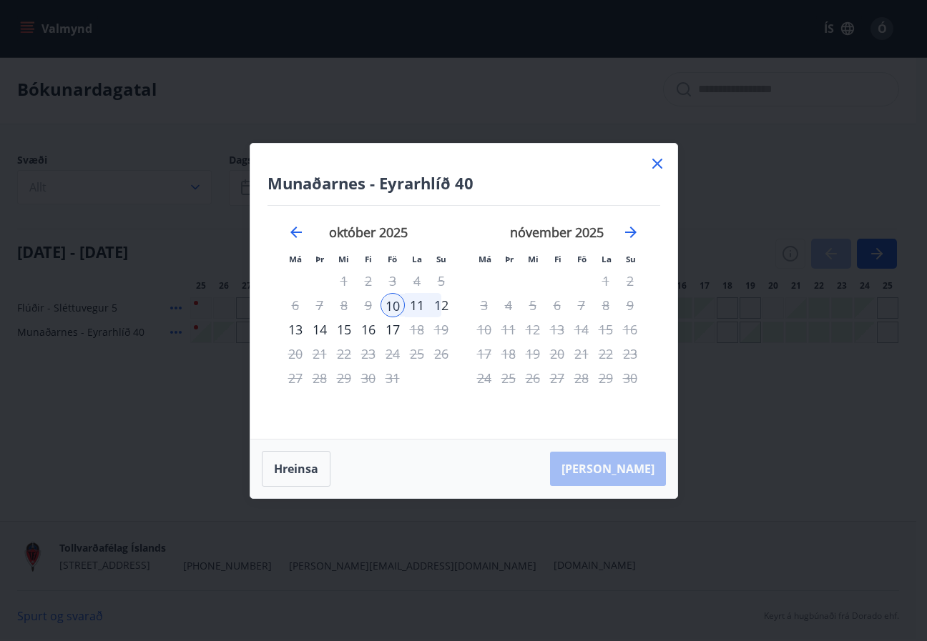
click at [659, 164] on icon at bounding box center [657, 163] width 17 height 17
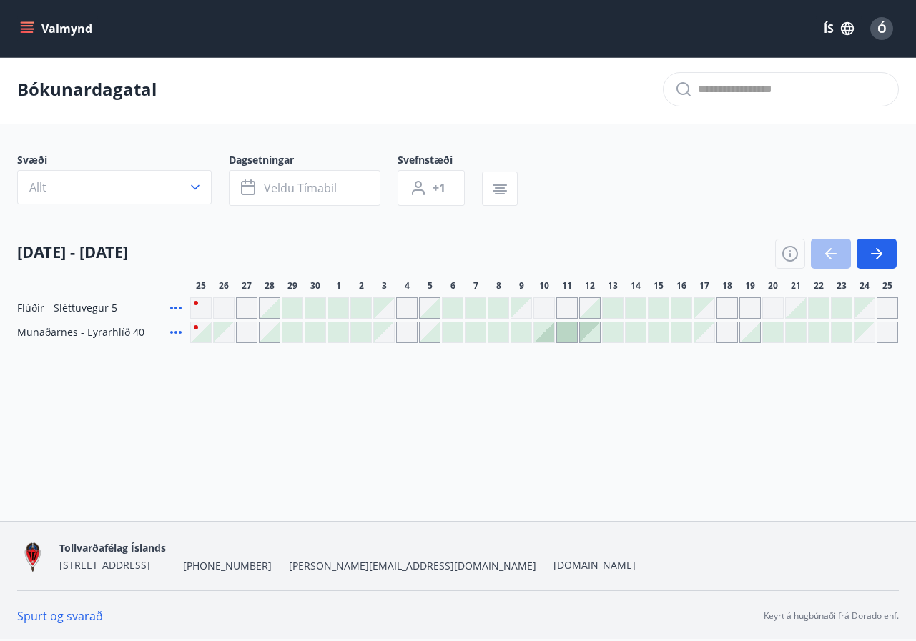
click at [729, 307] on div "Gráir dagar eru ekki bókanlegir" at bounding box center [726, 307] width 21 height 21
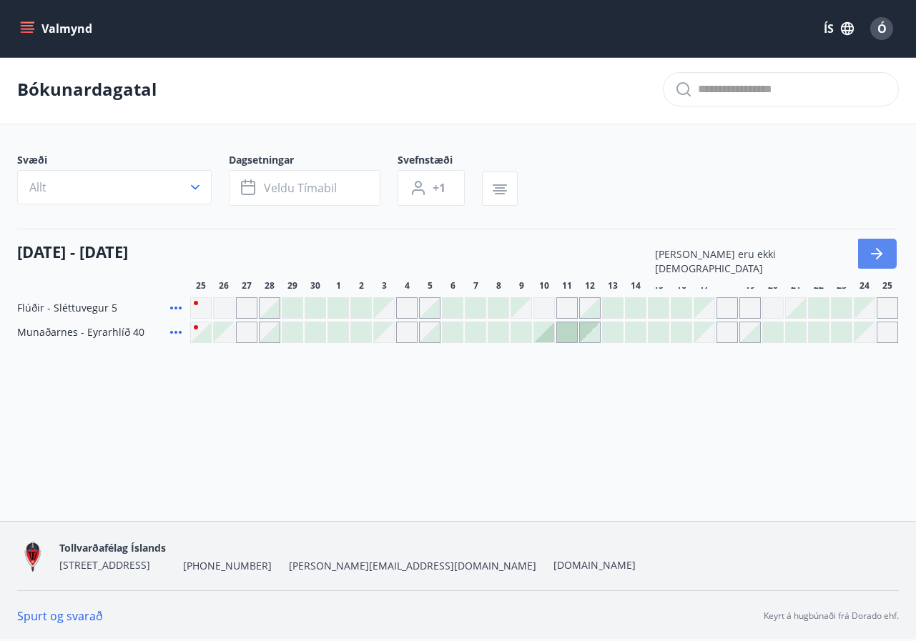
click at [865, 253] on button "button" at bounding box center [877, 254] width 40 height 30
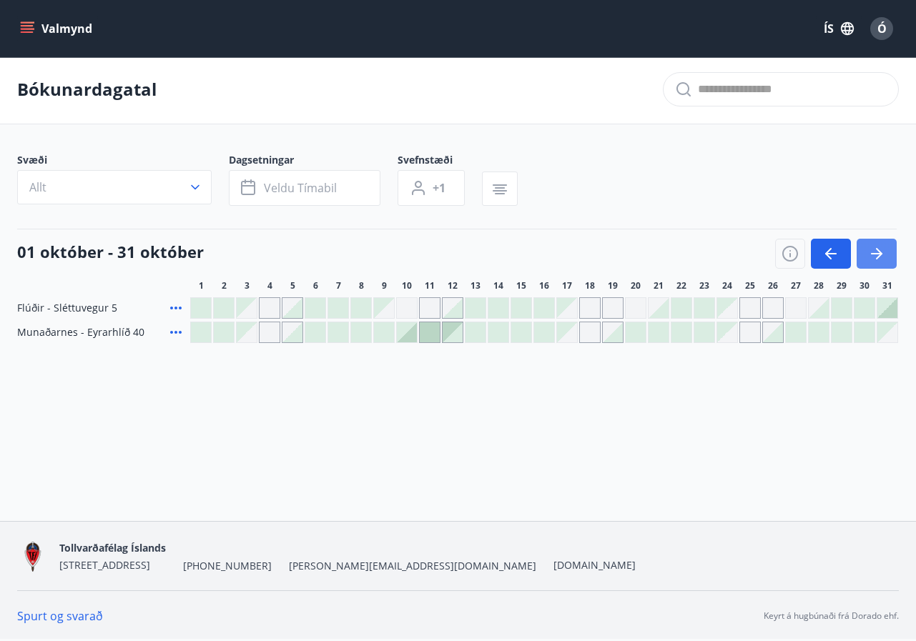
click at [863, 253] on button "button" at bounding box center [877, 254] width 40 height 30
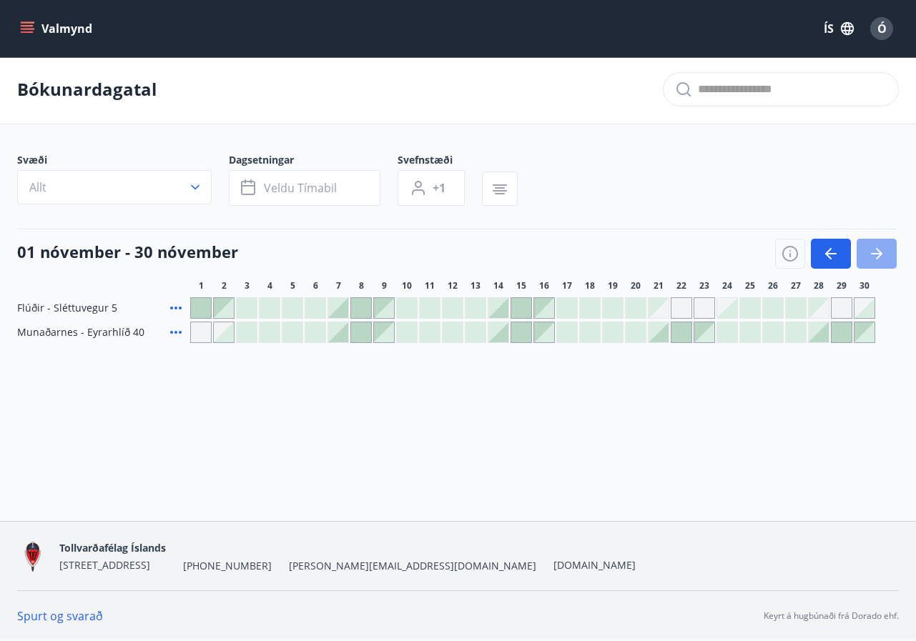
click at [863, 253] on button "button" at bounding box center [877, 254] width 40 height 30
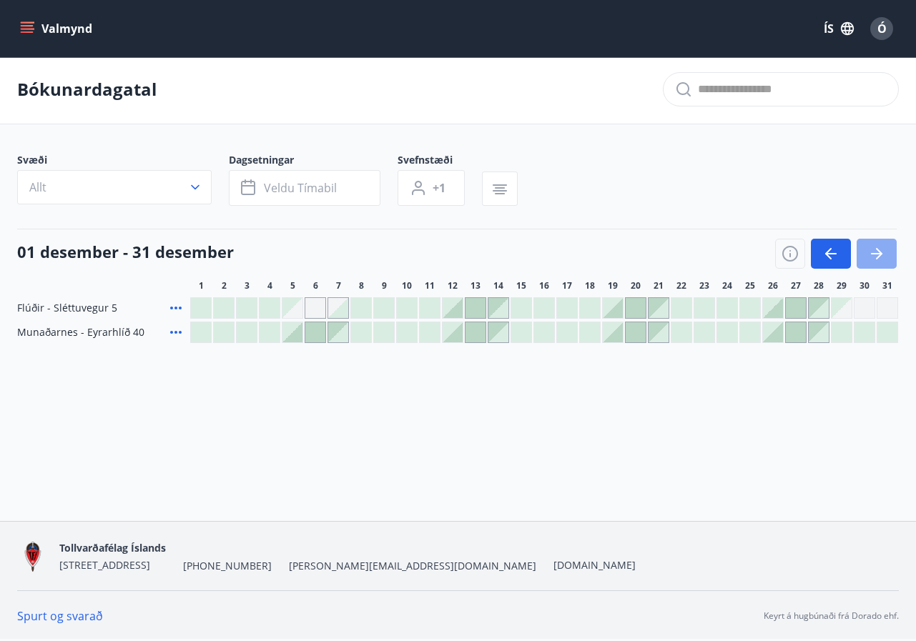
click at [863, 253] on button "button" at bounding box center [877, 254] width 40 height 30
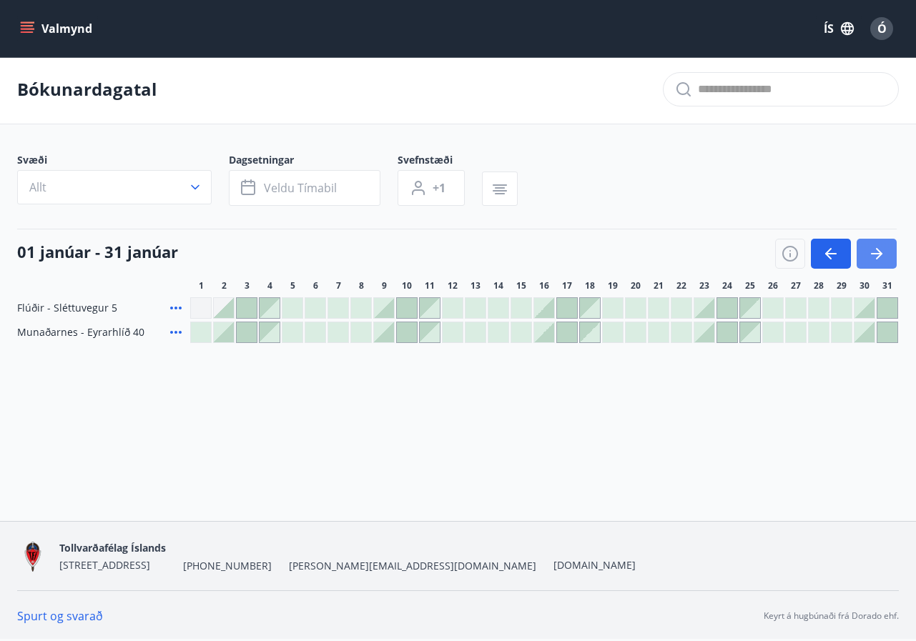
click at [863, 253] on button "button" at bounding box center [877, 254] width 40 height 30
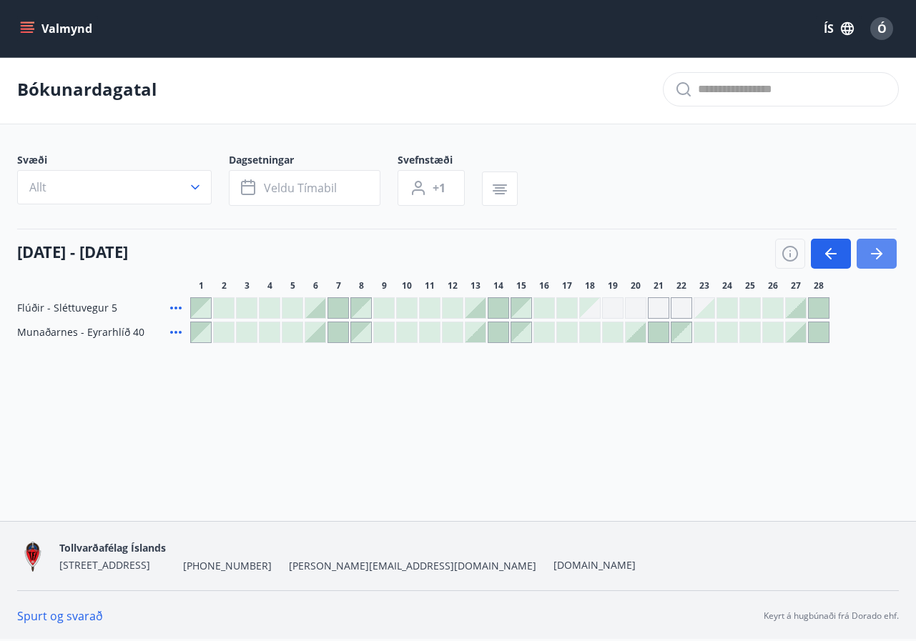
click at [875, 253] on icon "button" at bounding box center [876, 253] width 11 height 1
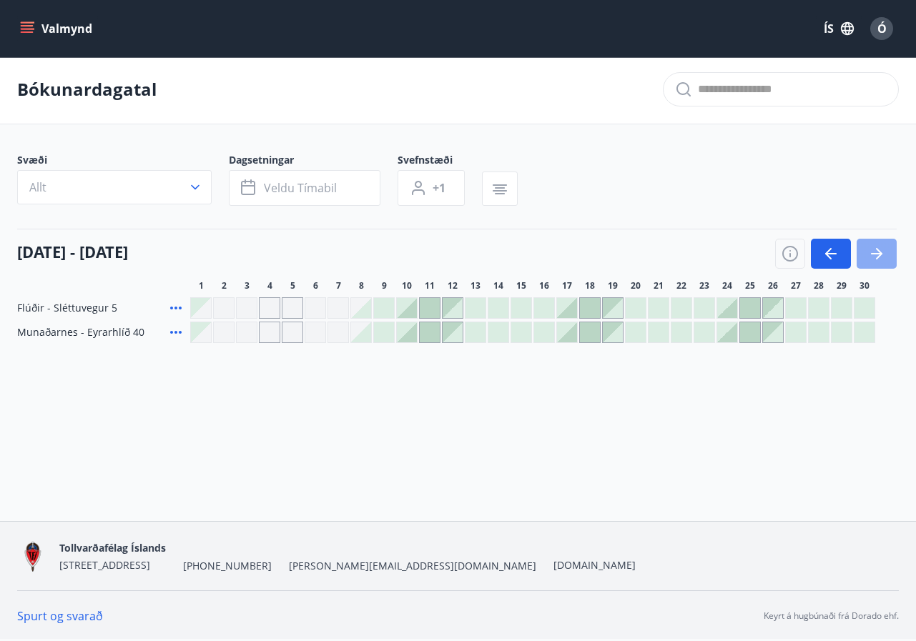
click at [875, 253] on icon "button" at bounding box center [876, 253] width 11 height 1
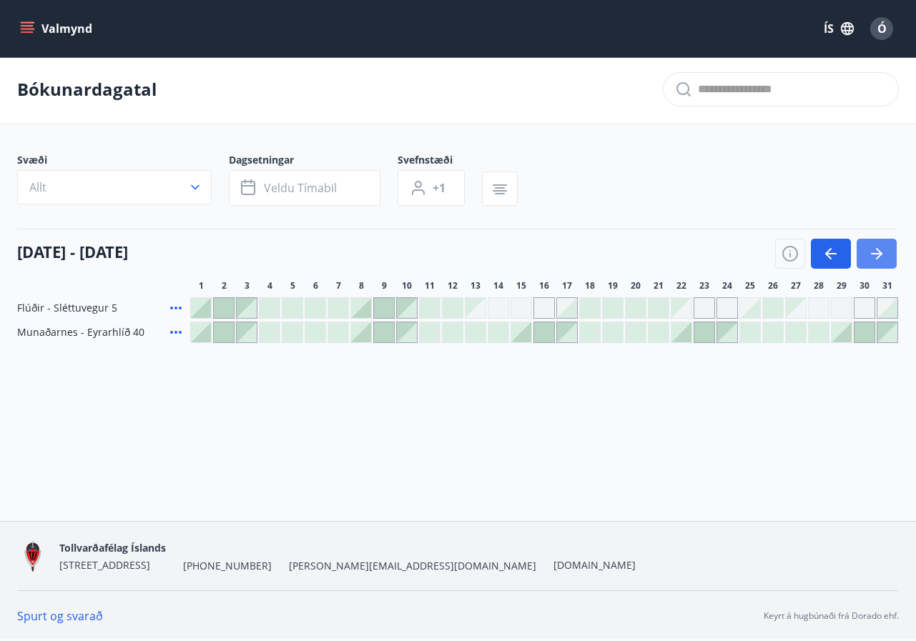
click at [875, 253] on icon "button" at bounding box center [876, 253] width 11 height 1
